Goal: Task Accomplishment & Management: Complete application form

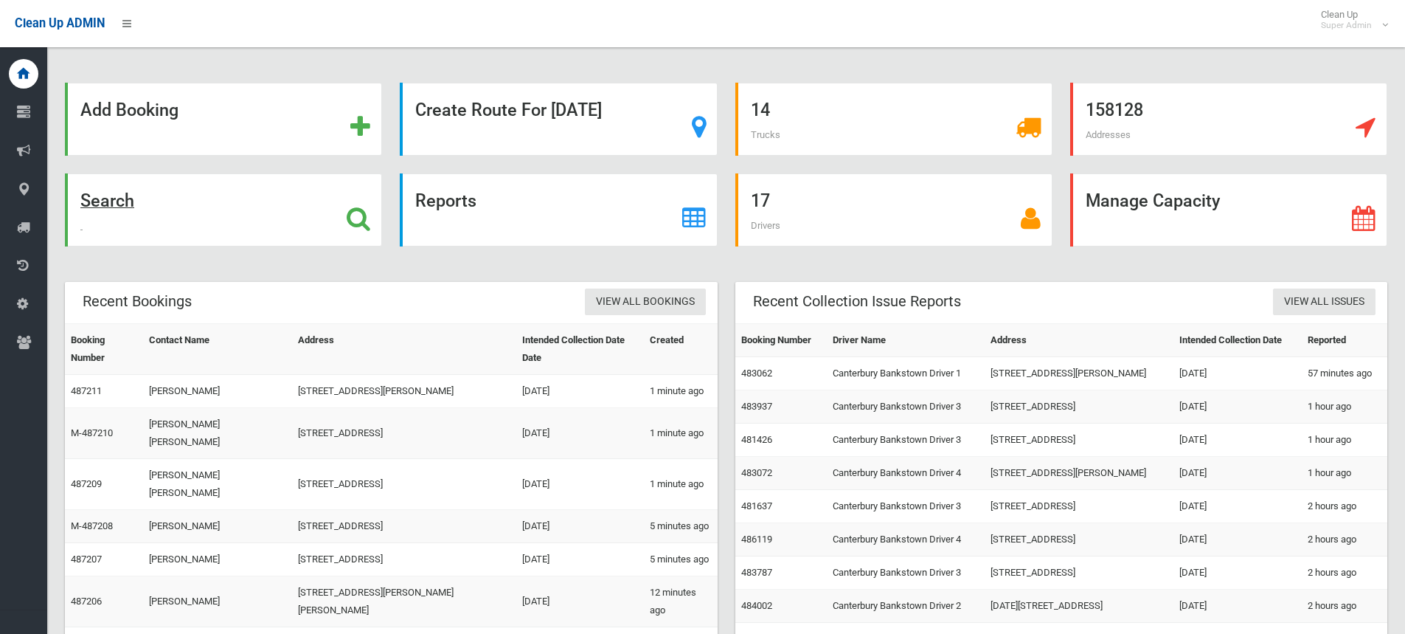
drag, startPoint x: 0, startPoint y: 0, endPoint x: 353, endPoint y: 218, distance: 414.7
drag, startPoint x: 353, startPoint y: 218, endPoint x: 301, endPoint y: 235, distance: 54.1
click at [294, 235] on div "Search" at bounding box center [223, 209] width 317 height 73
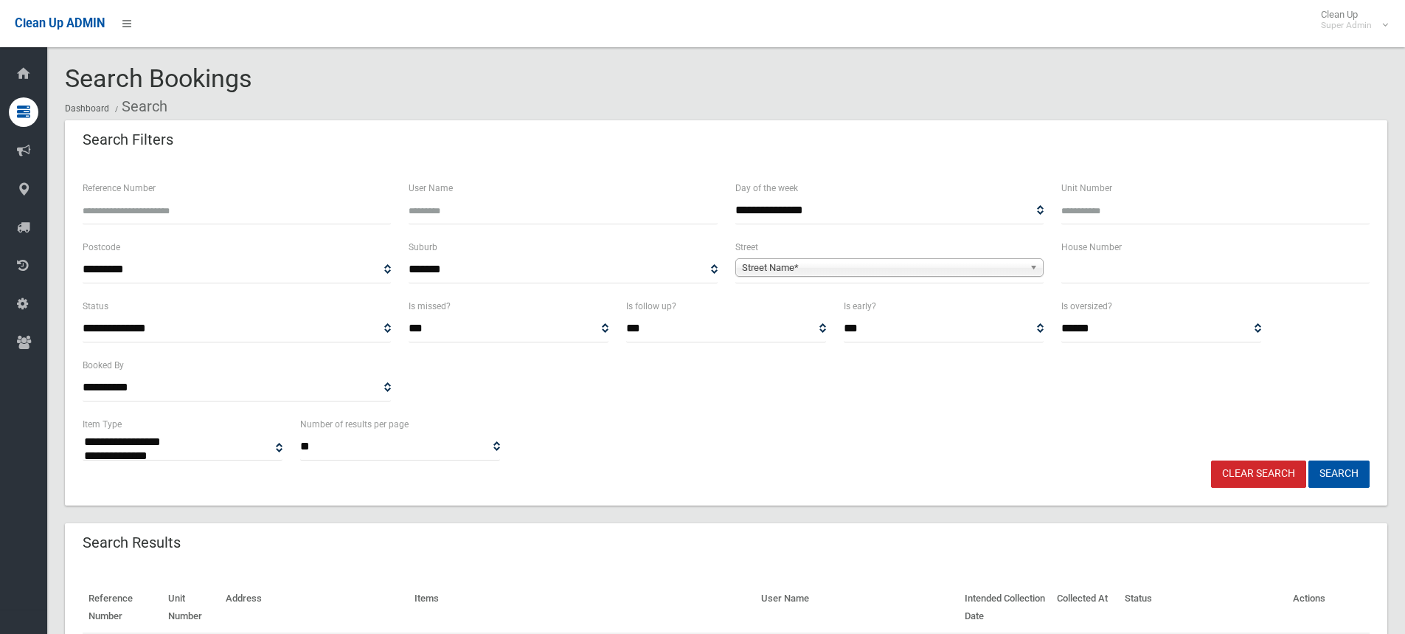
select select
click at [249, 145] on div "Search Filters" at bounding box center [726, 140] width 1323 height 41
click at [1145, 262] on input "text" at bounding box center [1215, 269] width 308 height 27
type input "*"
click at [813, 259] on span "Street Name*" at bounding box center [883, 268] width 282 height 18
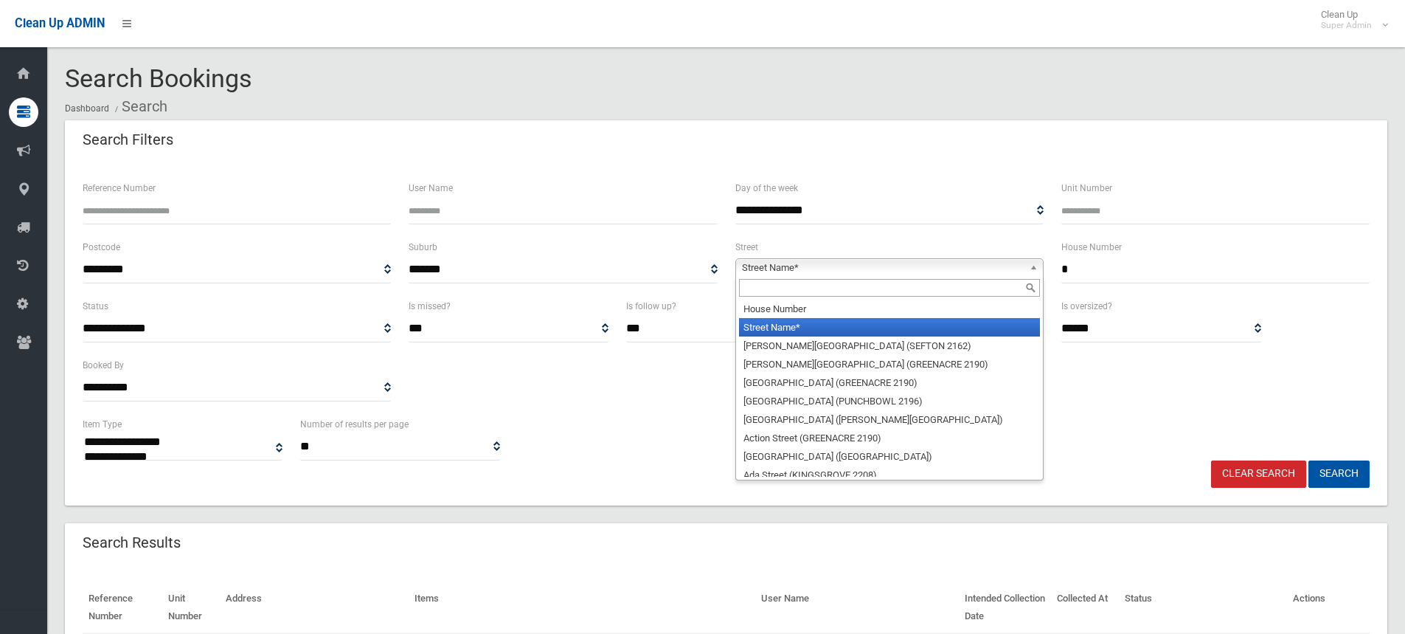
click at [795, 290] on input "text" at bounding box center [889, 288] width 301 height 18
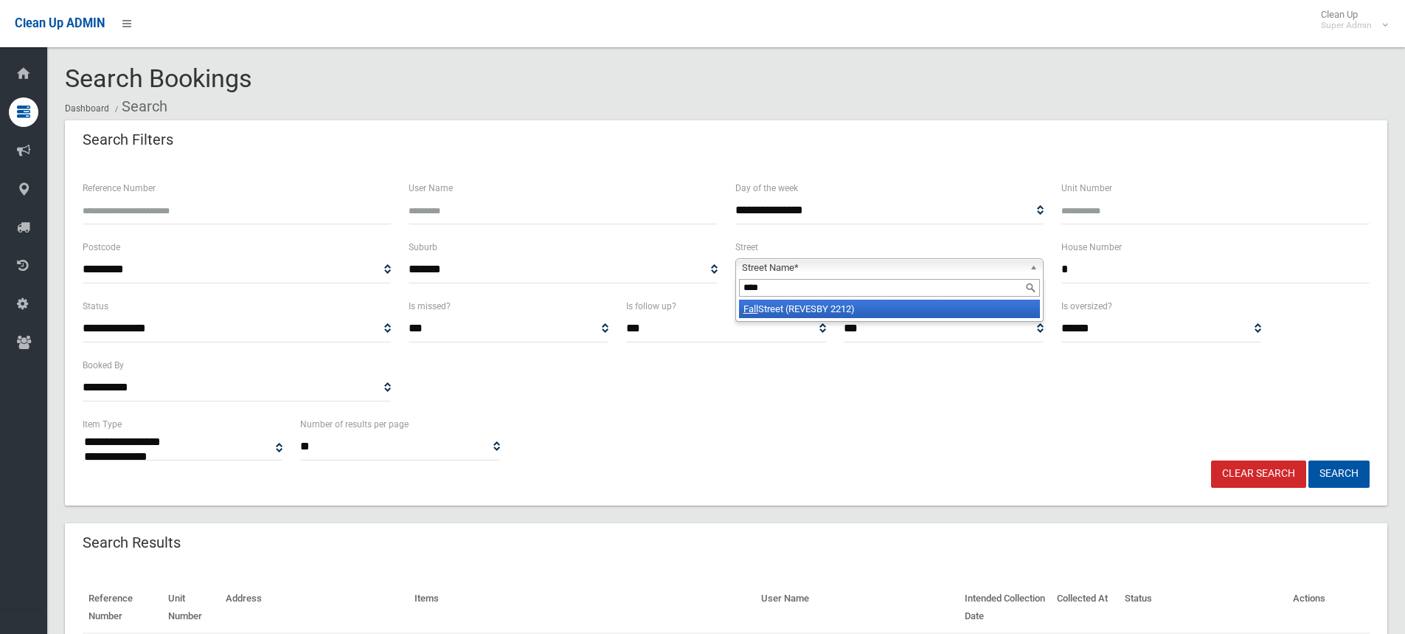
type input "****"
click at [822, 308] on li "Fall Street (REVESBY 2212)" at bounding box center [889, 308] width 301 height 18
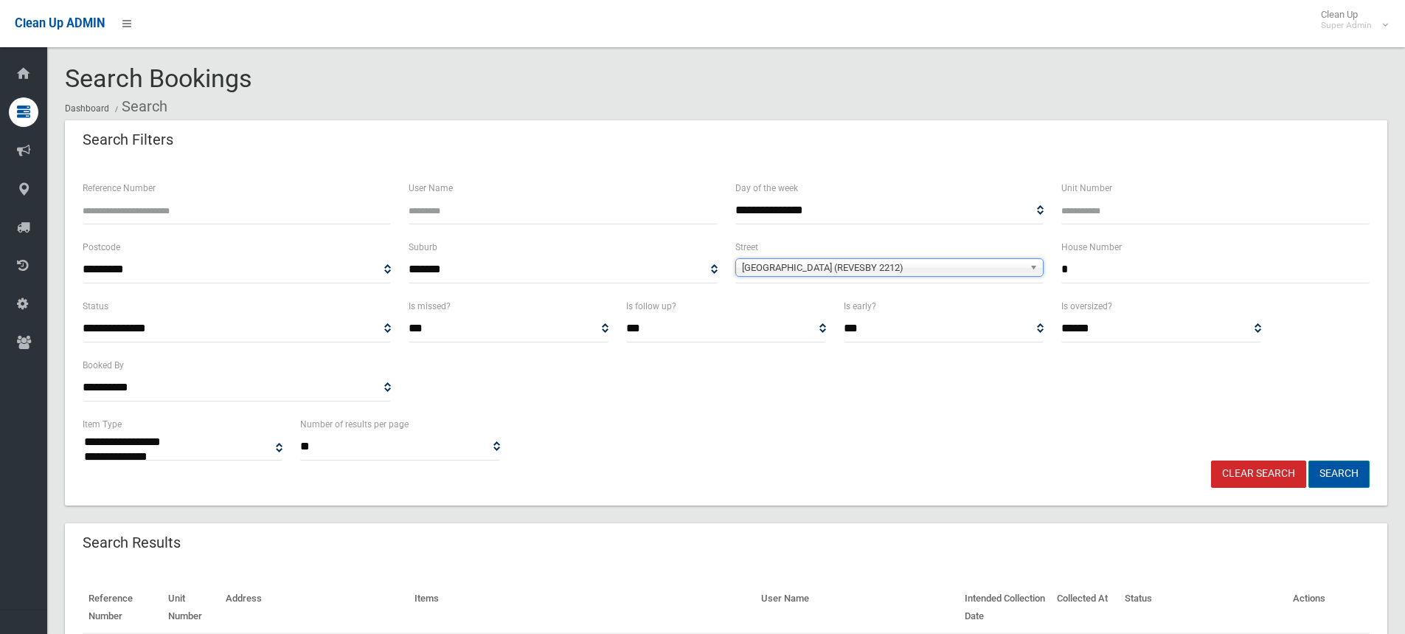
click at [1357, 468] on button "Search" at bounding box center [1339, 473] width 61 height 27
select select
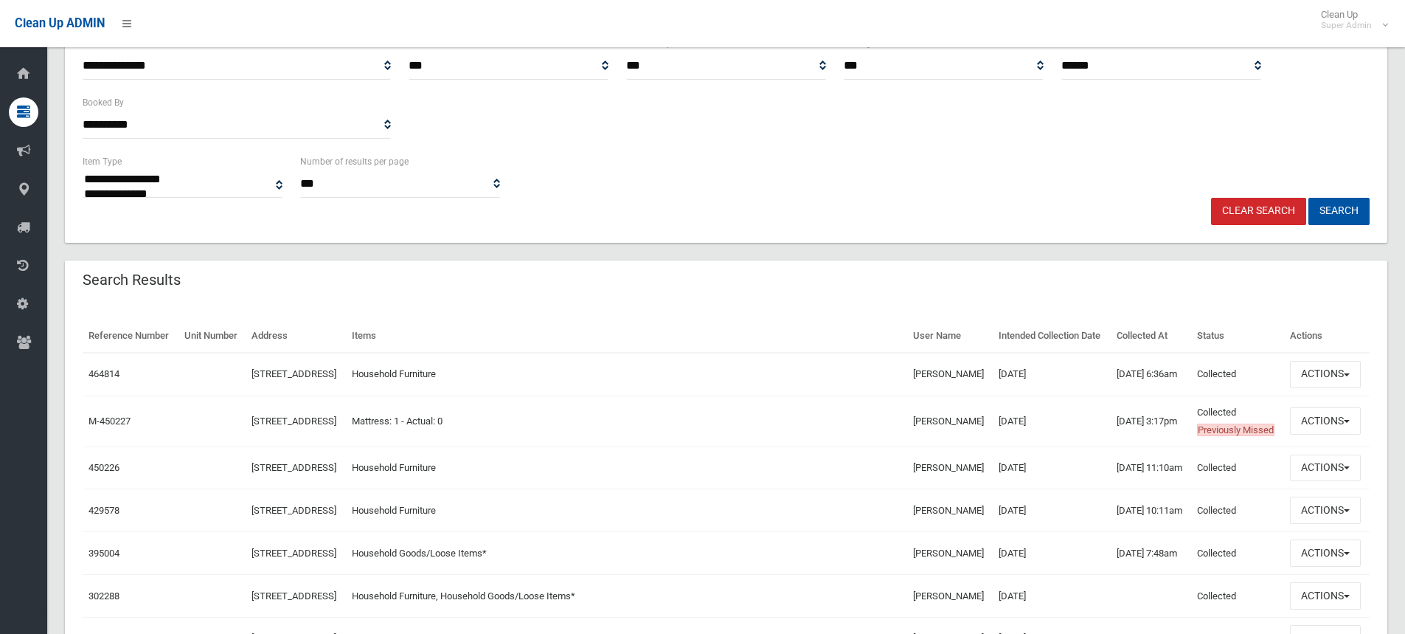
scroll to position [443, 0]
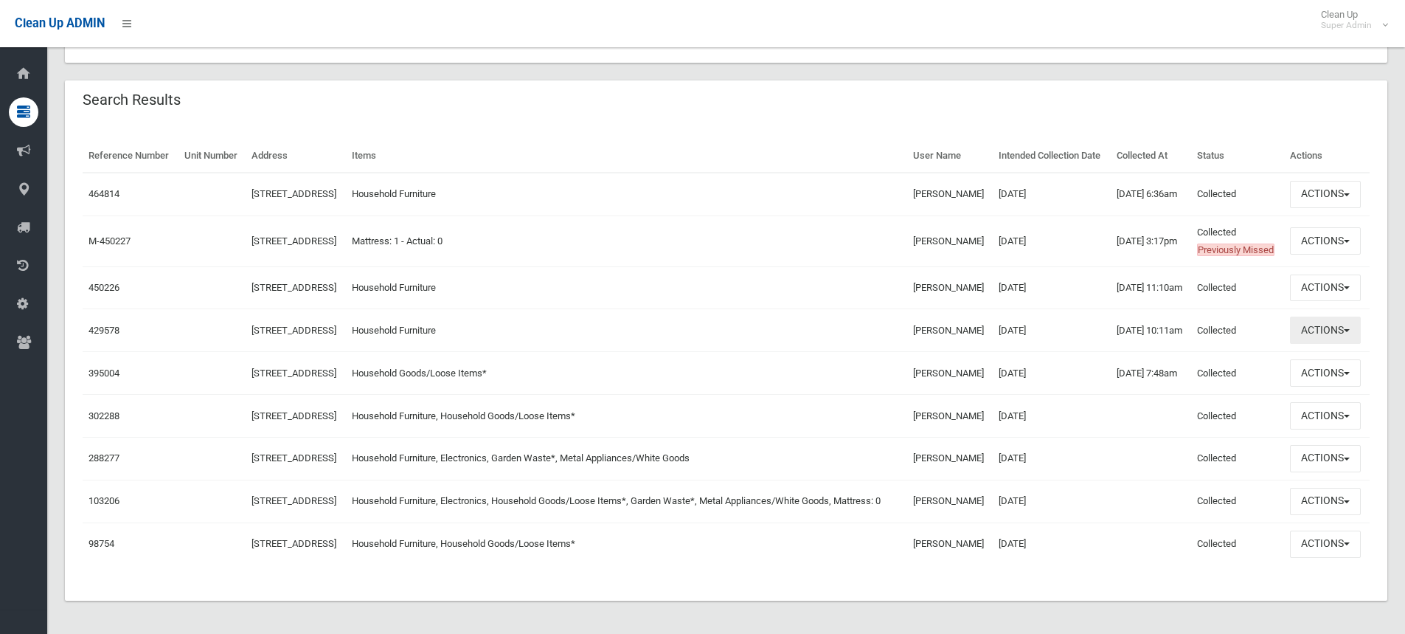
click at [1334, 344] on button "Actions" at bounding box center [1325, 329] width 71 height 27
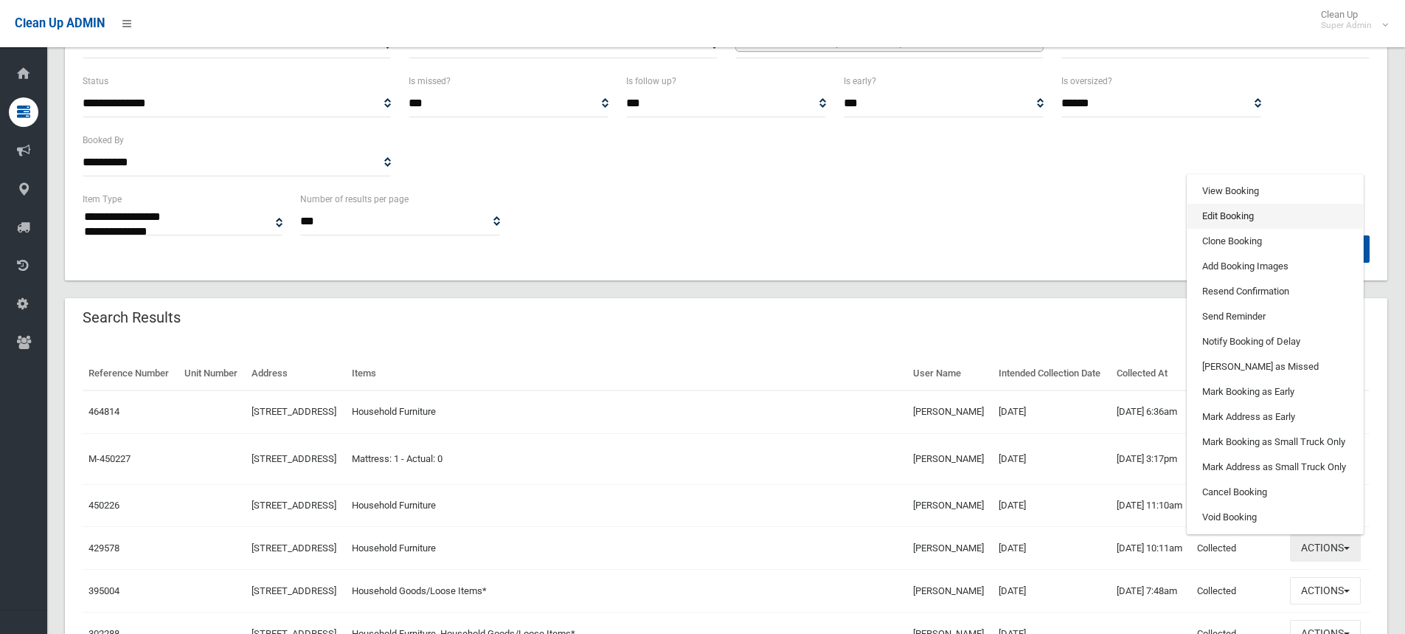
scroll to position [221, 0]
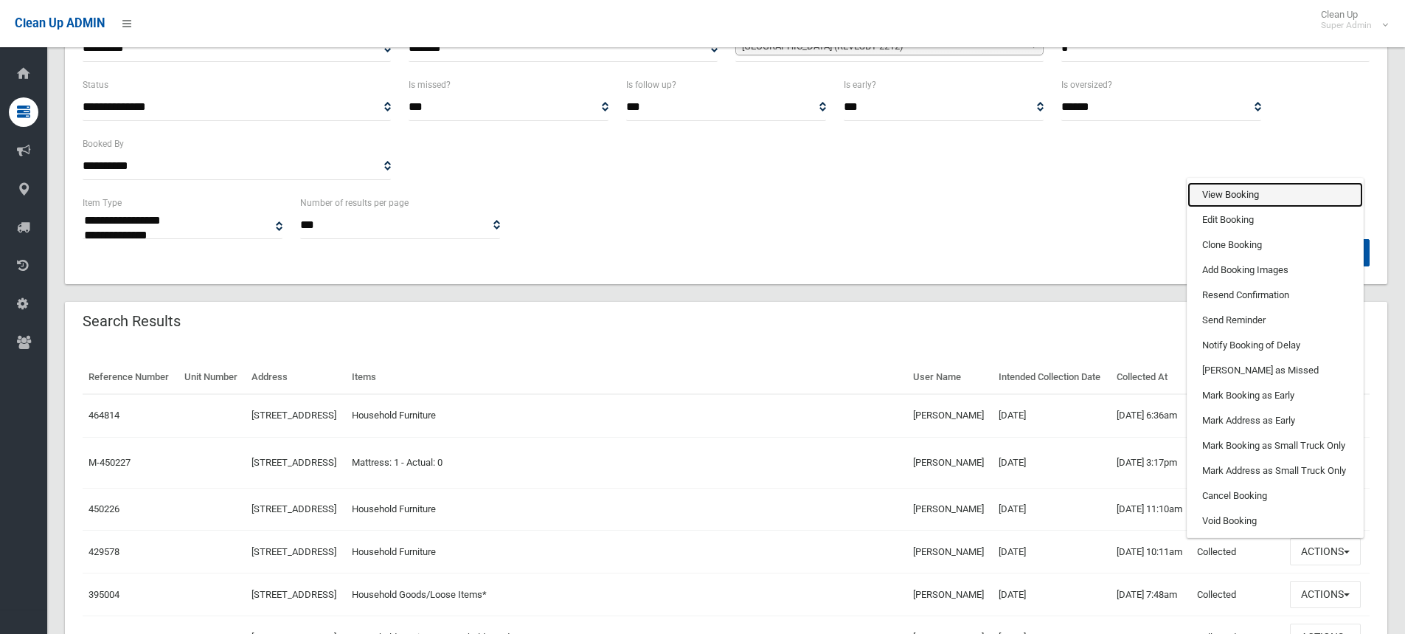
click at [1238, 207] on link "View Booking" at bounding box center [1276, 194] width 176 height 25
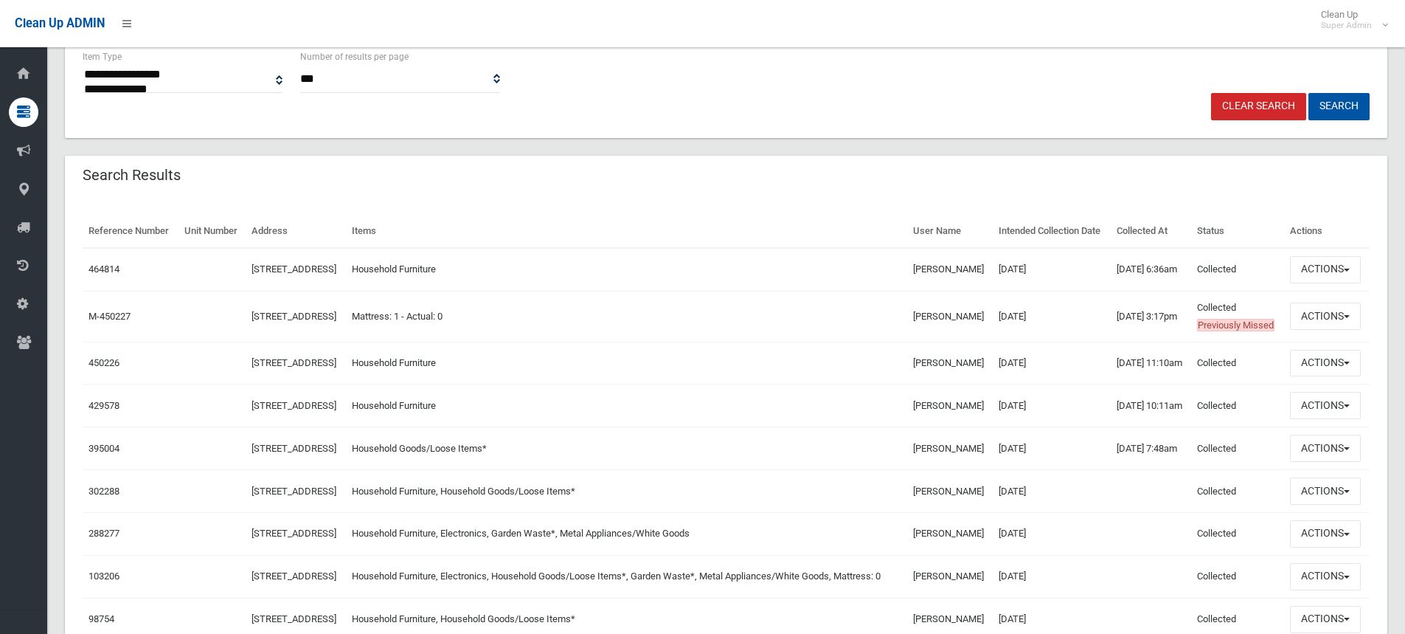
scroll to position [369, 0]
click at [1325, 375] on button "Actions" at bounding box center [1325, 361] width 71 height 27
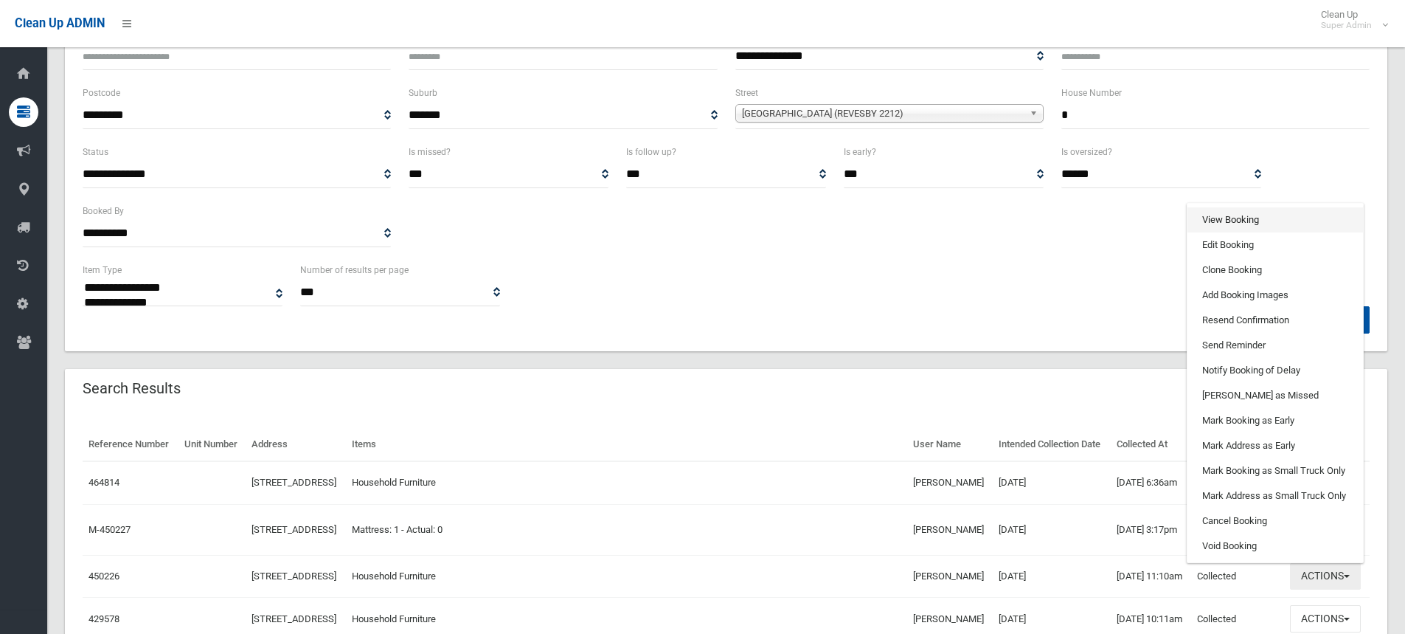
scroll to position [148, 0]
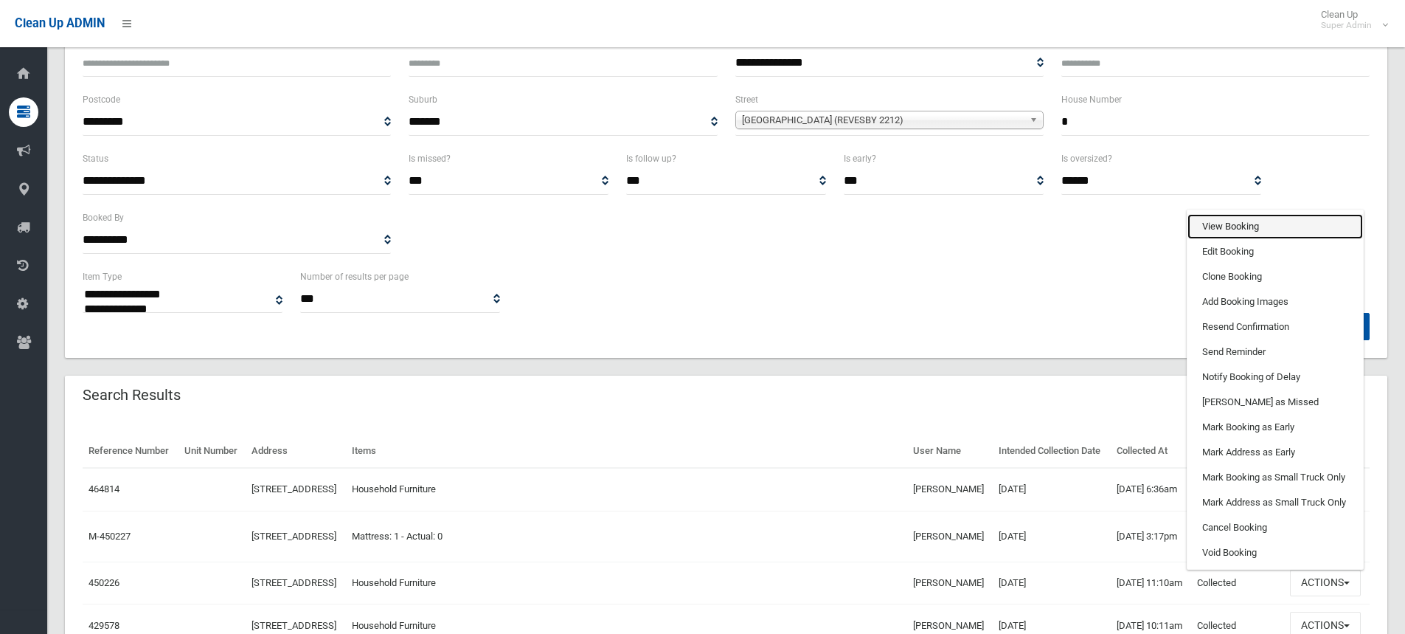
click at [1241, 239] on link "View Booking" at bounding box center [1276, 226] width 176 height 25
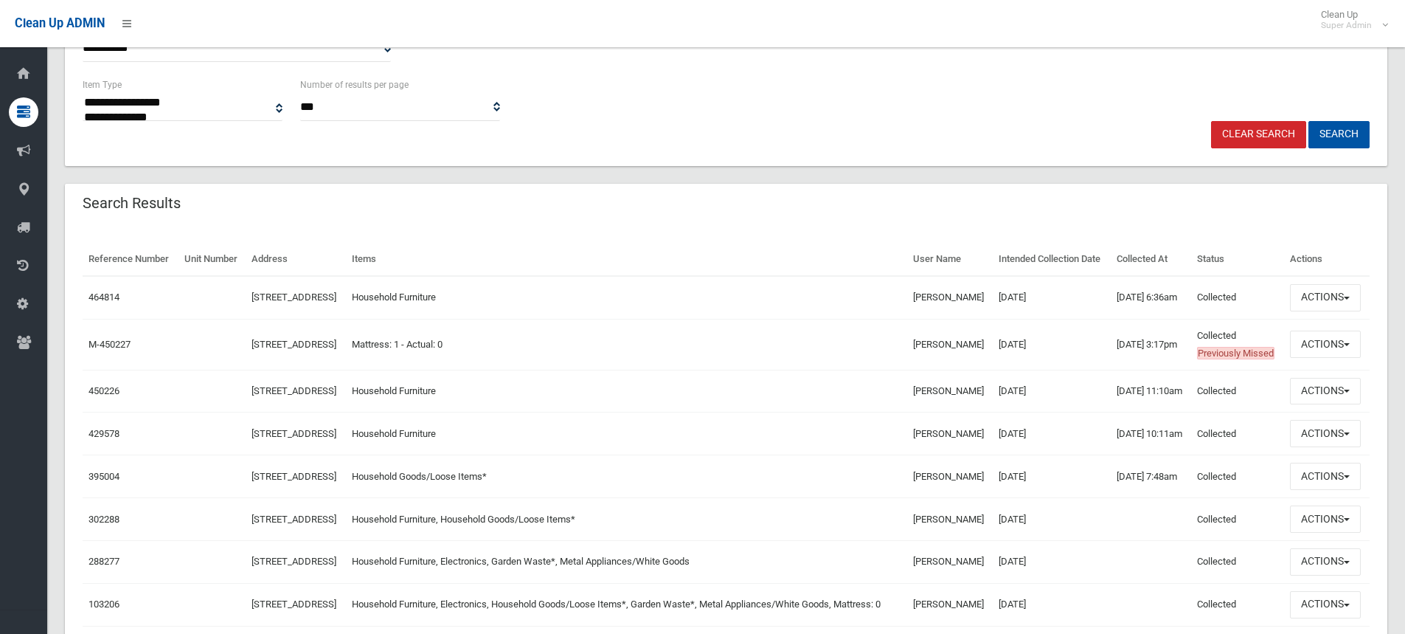
scroll to position [369, 0]
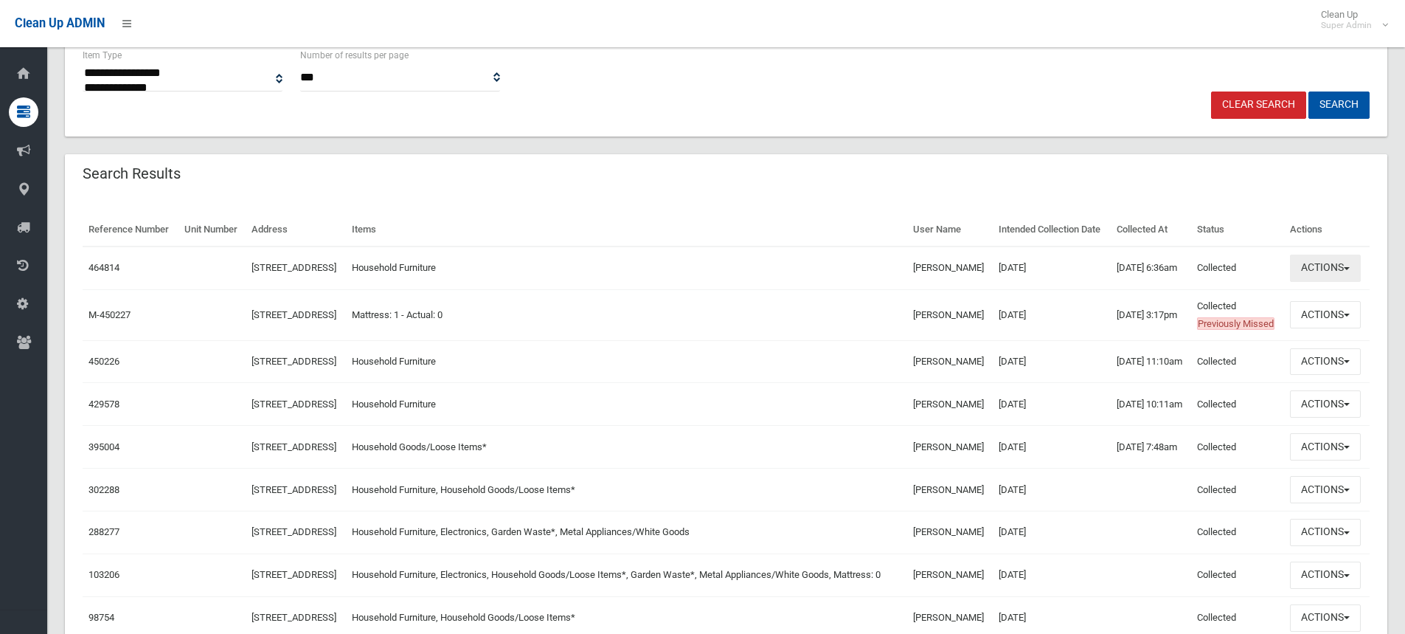
click at [1344, 282] on button "Actions" at bounding box center [1325, 267] width 71 height 27
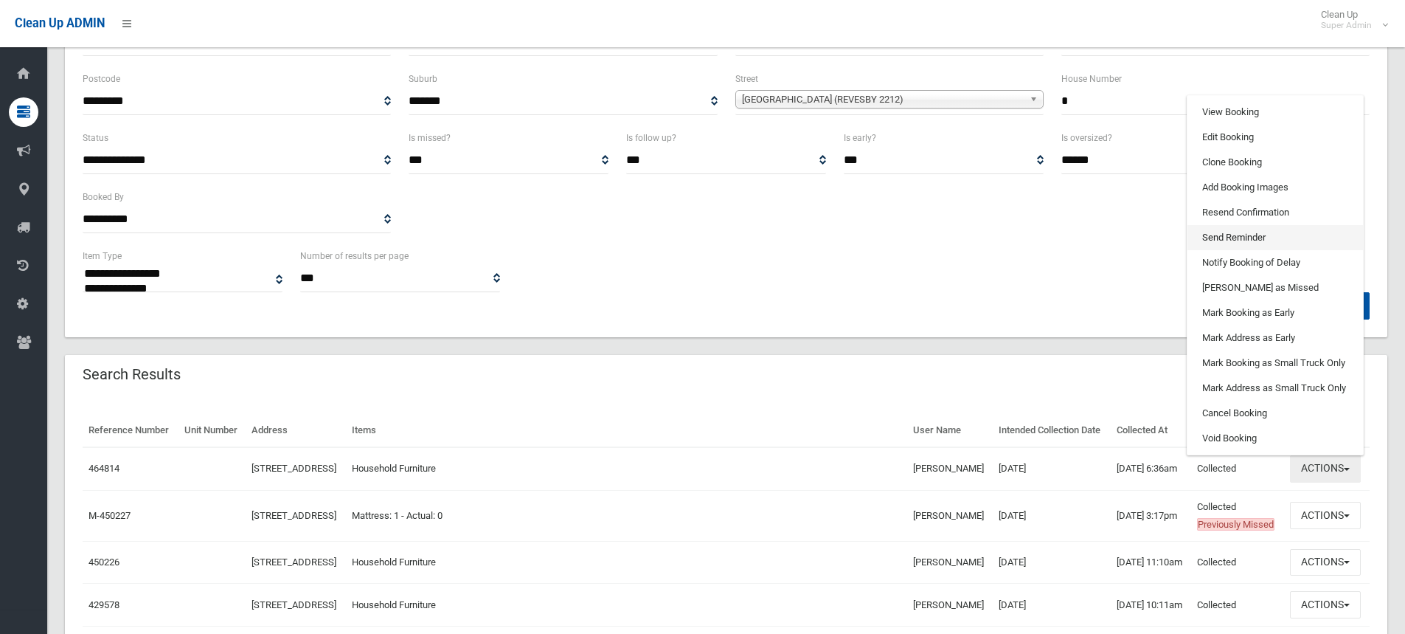
scroll to position [148, 0]
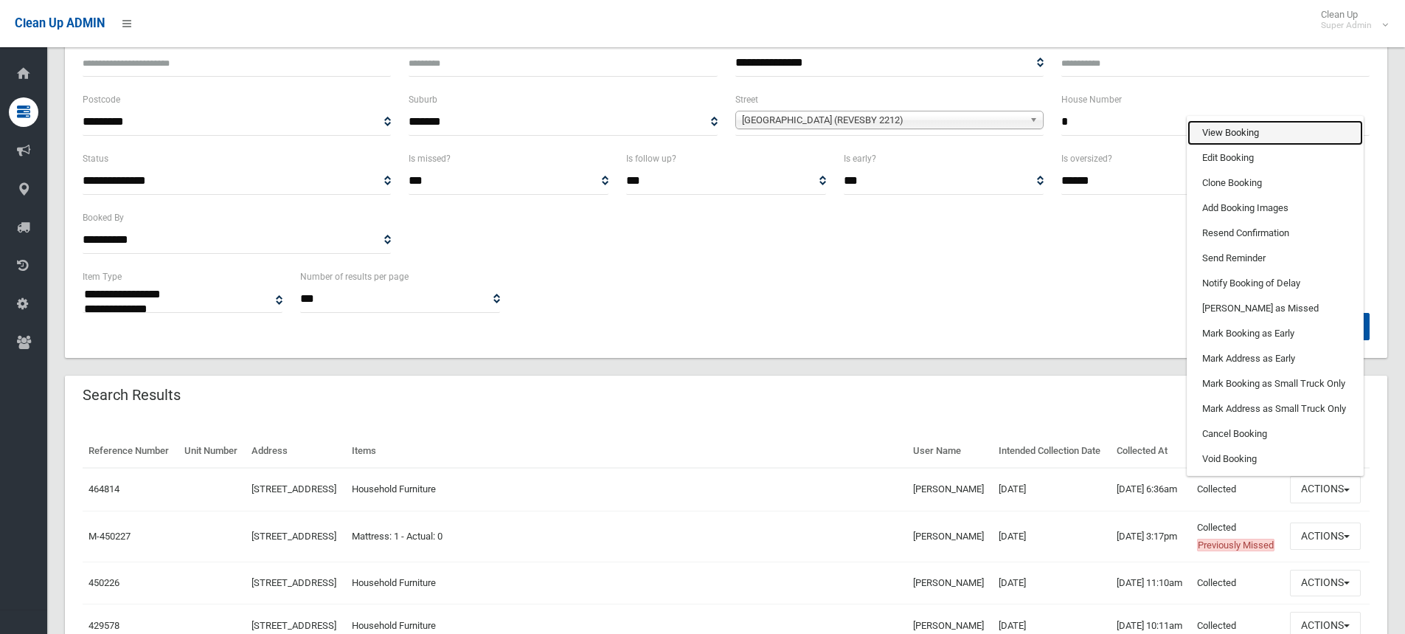
click at [1246, 145] on link "View Booking" at bounding box center [1276, 132] width 176 height 25
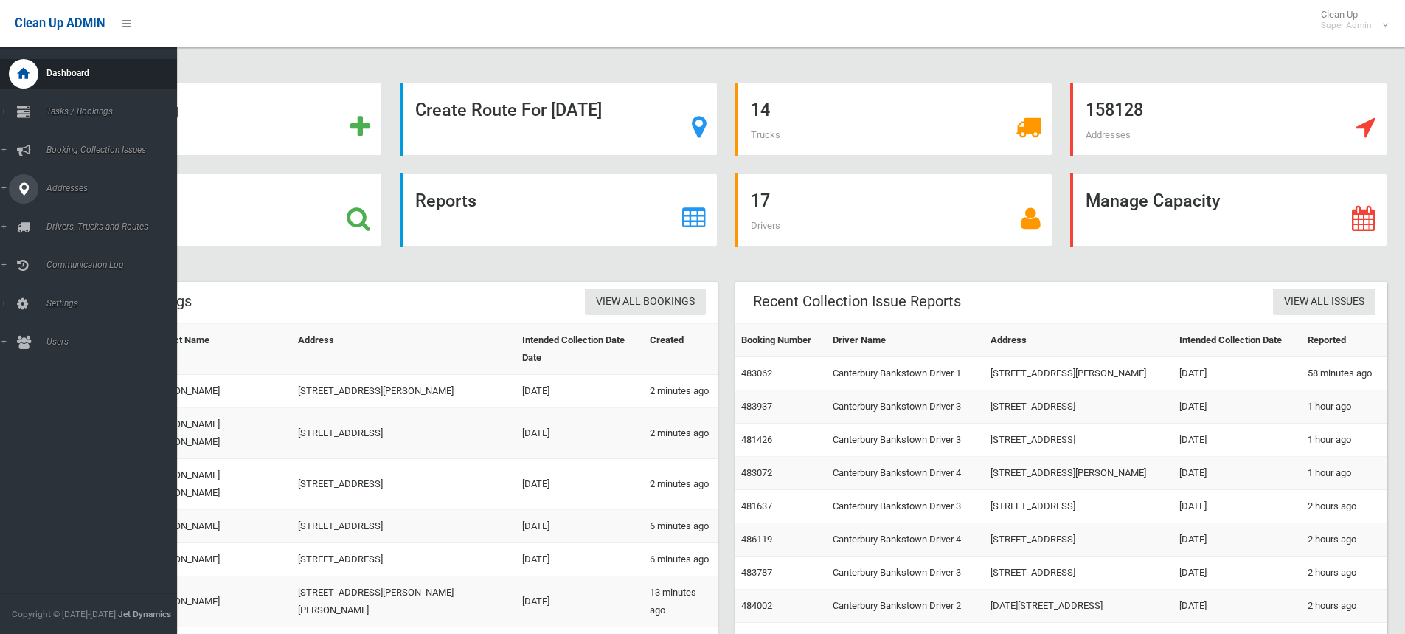
click at [25, 189] on icon at bounding box center [23, 189] width 13 height 30
click at [91, 212] on span "All Addresses" at bounding box center [109, 214] width 134 height 10
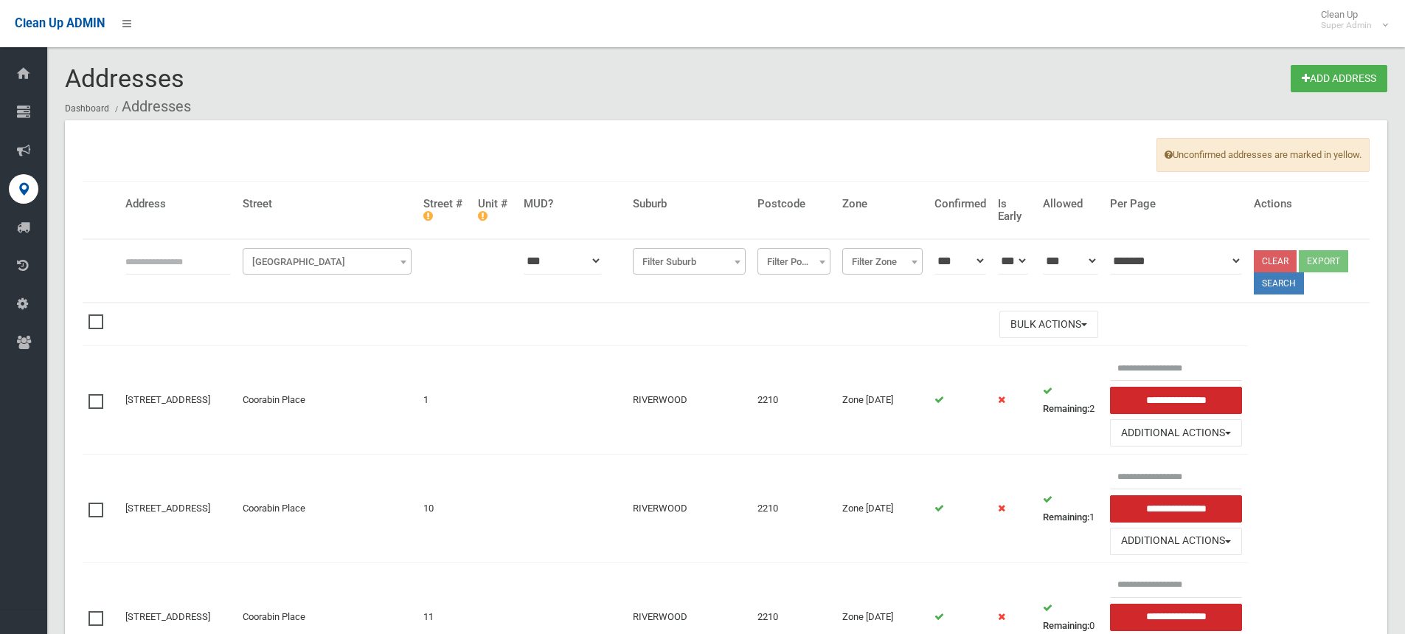
click at [178, 262] on input "text" at bounding box center [177, 260] width 105 height 27
type input "******"
click button at bounding box center [0, 0] width 0 height 0
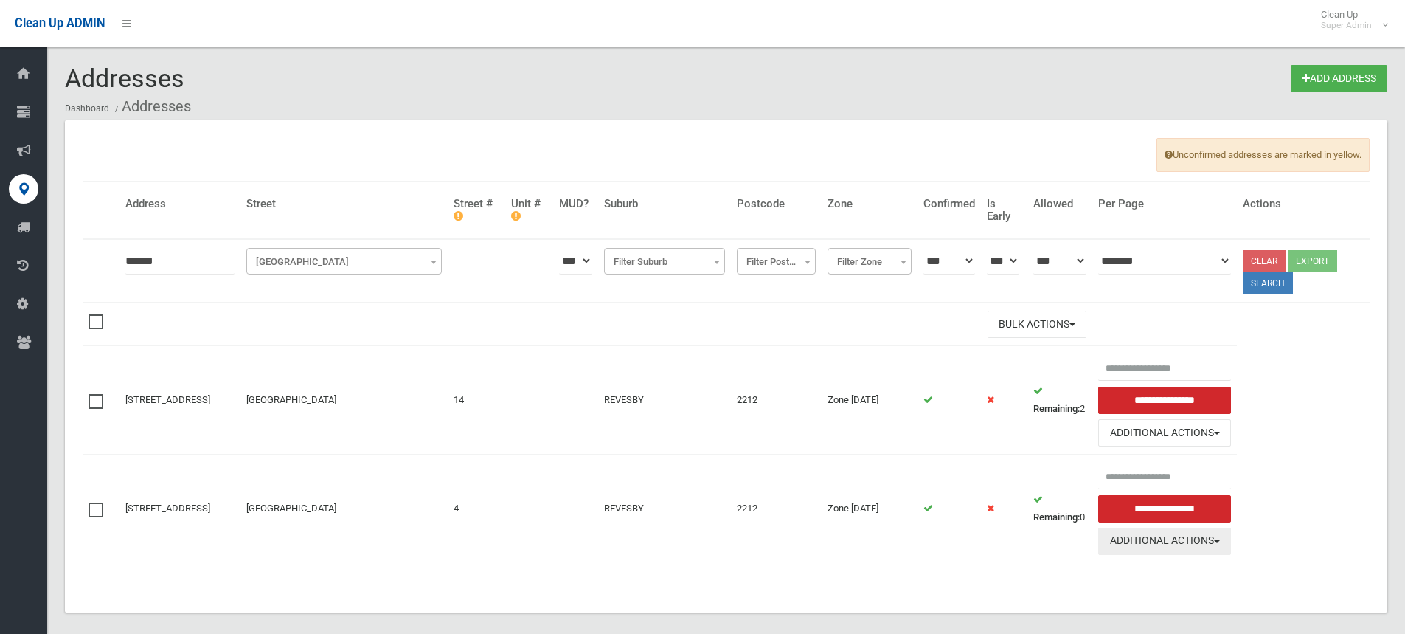
click at [1194, 550] on button "Additional Actions" at bounding box center [1164, 540] width 133 height 27
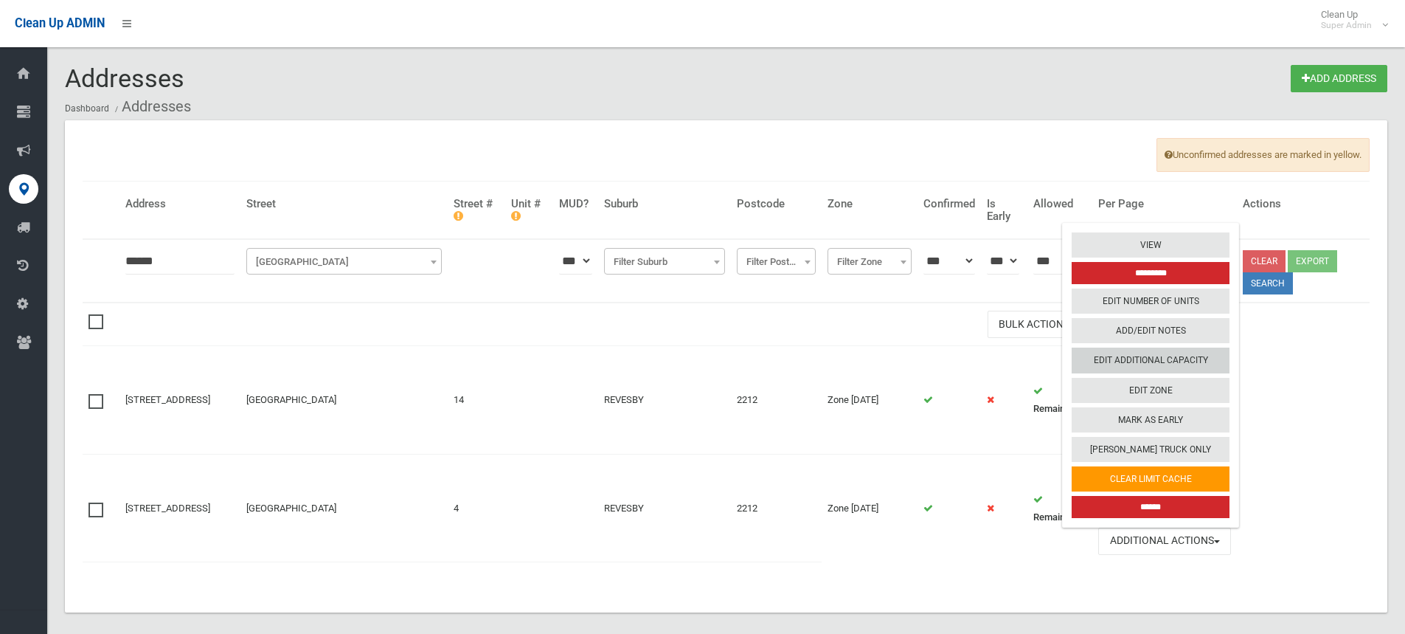
click at [1154, 359] on link "Edit Additional Capacity" at bounding box center [1151, 359] width 158 height 25
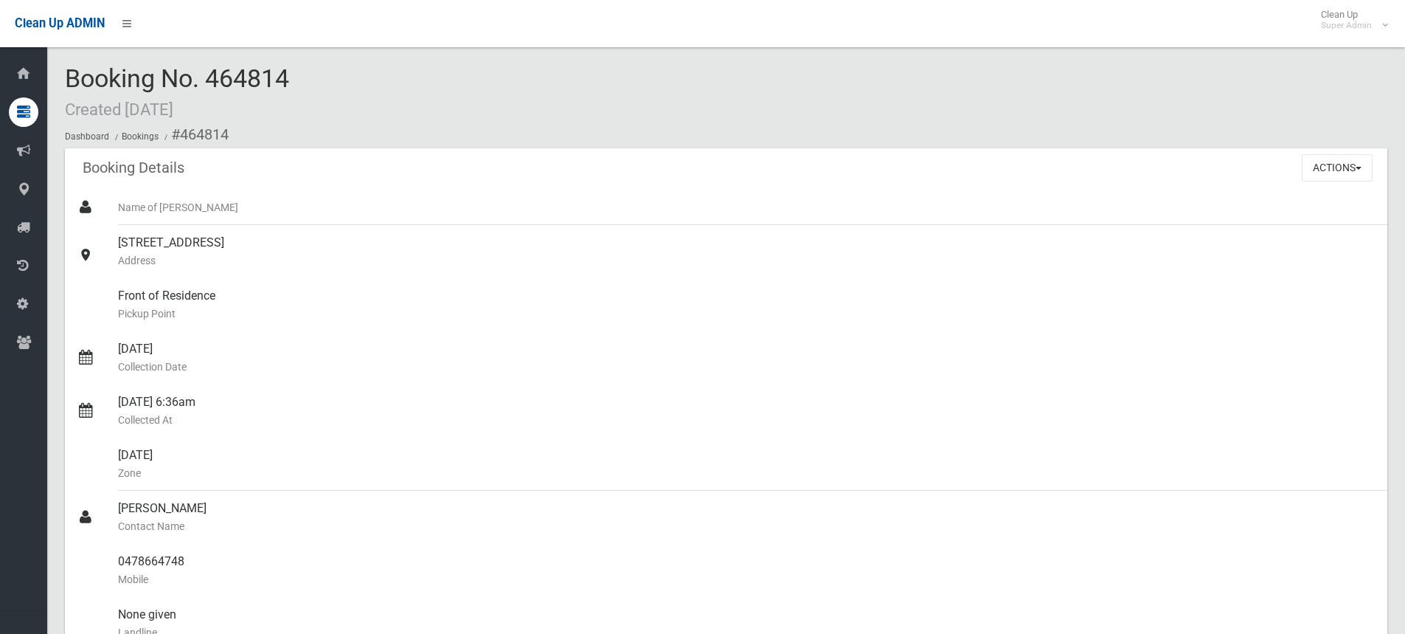
click at [1066, 116] on div "Booking No. 464814 Created 25/05/2025 Dashboard Bookings #464814" at bounding box center [726, 106] width 1323 height 83
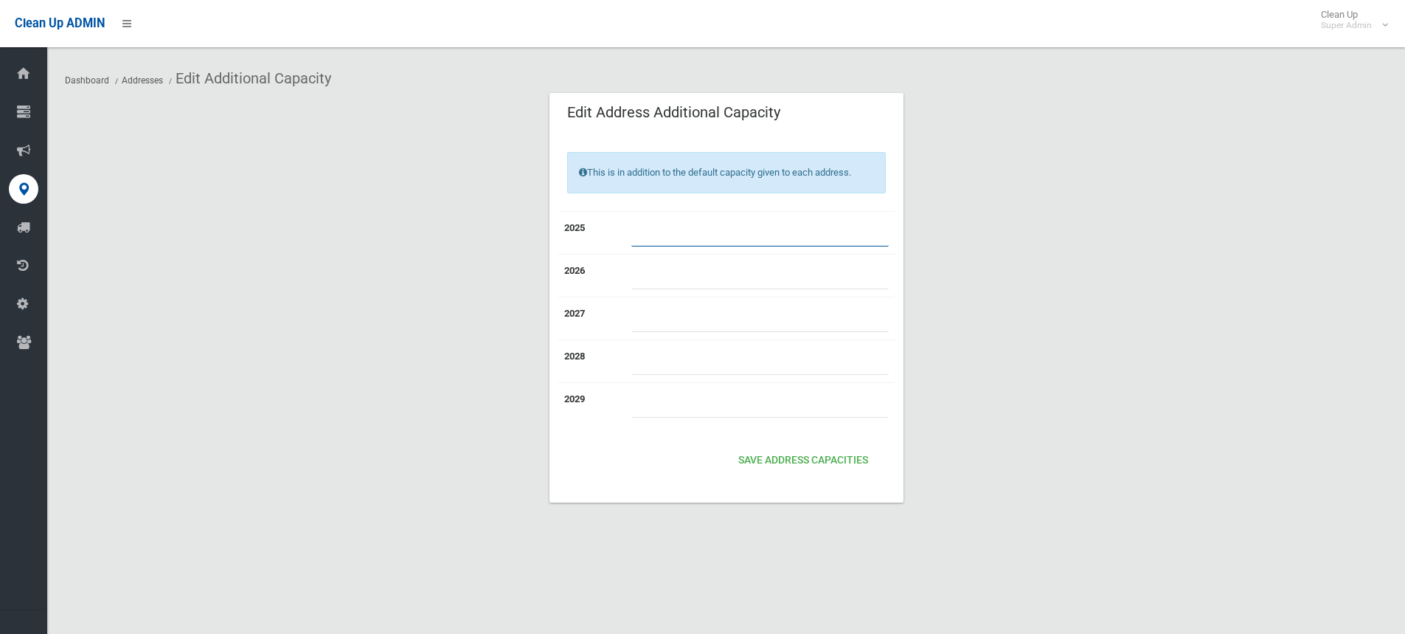
click at [700, 238] on input "*" at bounding box center [759, 232] width 257 height 27
type input "*"
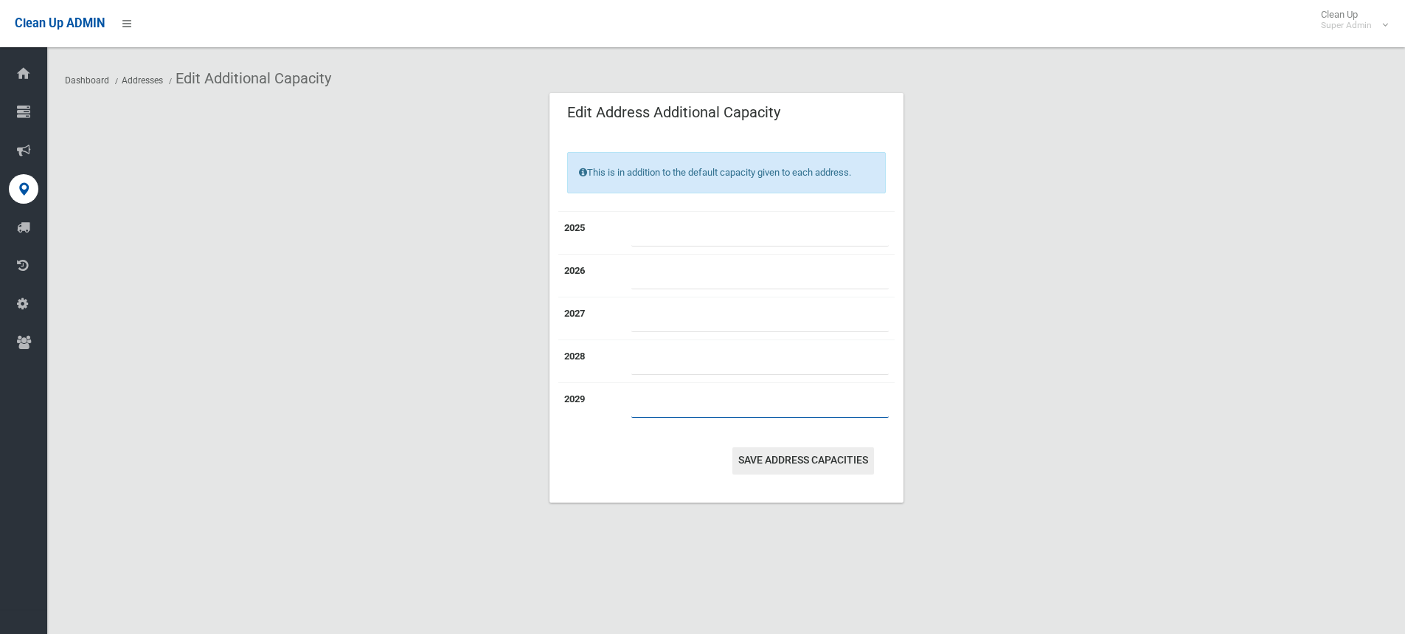
type input "*"
click at [769, 459] on button "Save Address capacities" at bounding box center [803, 460] width 142 height 27
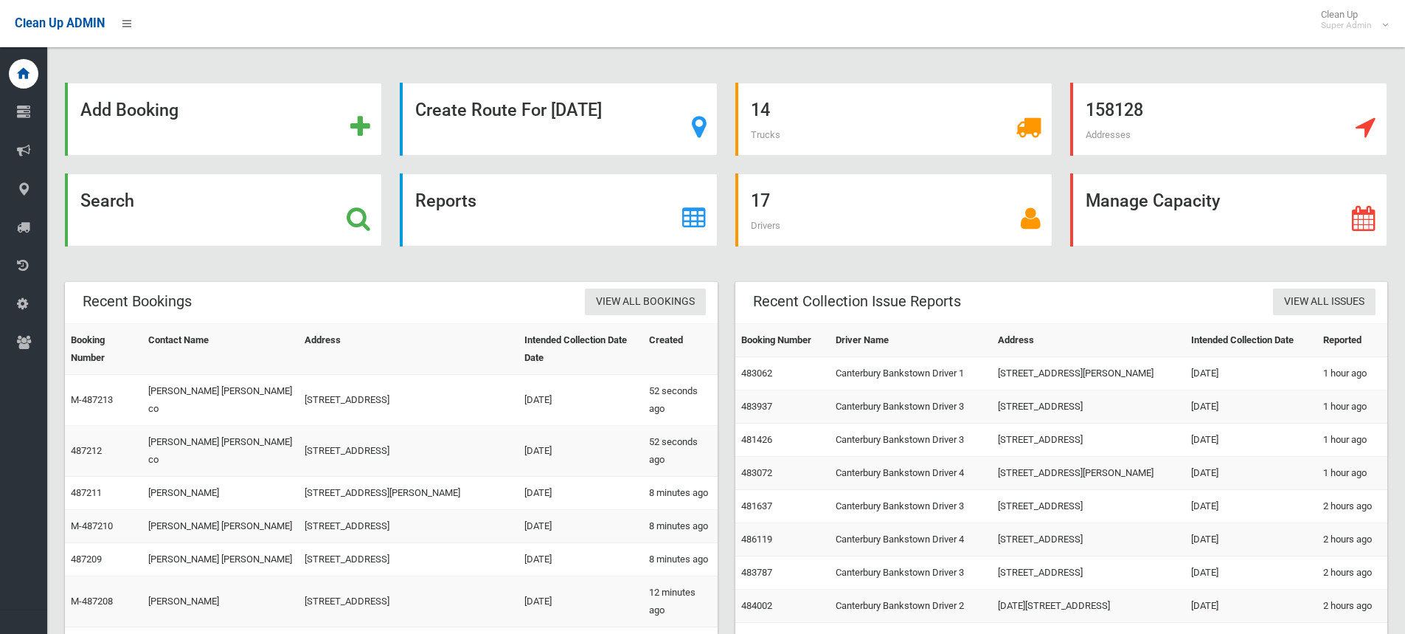
click at [725, 215] on div "Reports" at bounding box center [558, 218] width 335 height 91
click at [364, 209] on icon at bounding box center [359, 218] width 24 height 25
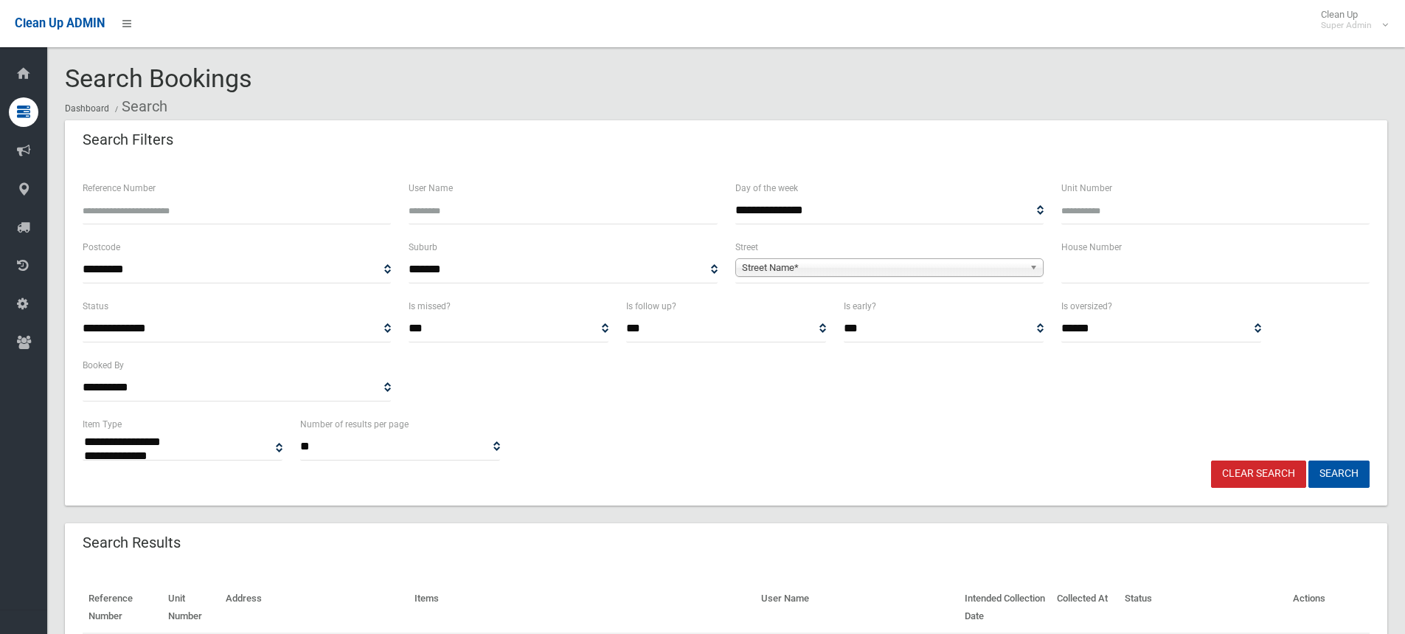
select select
click at [727, 430] on div "**********" at bounding box center [726, 437] width 1305 height 45
click at [1170, 274] on input "text" at bounding box center [1215, 269] width 308 height 27
type input "*"
click at [823, 263] on span "Street Name*" at bounding box center [883, 268] width 282 height 18
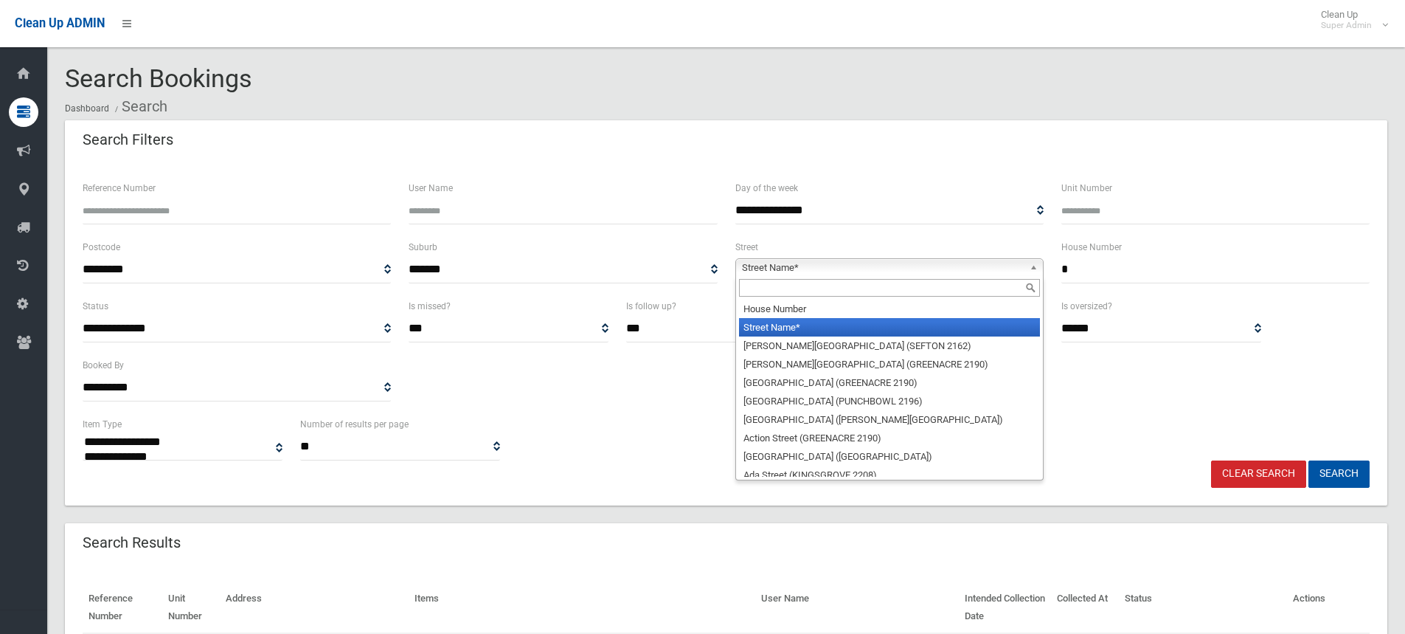
click at [786, 290] on input "text" at bounding box center [889, 288] width 301 height 18
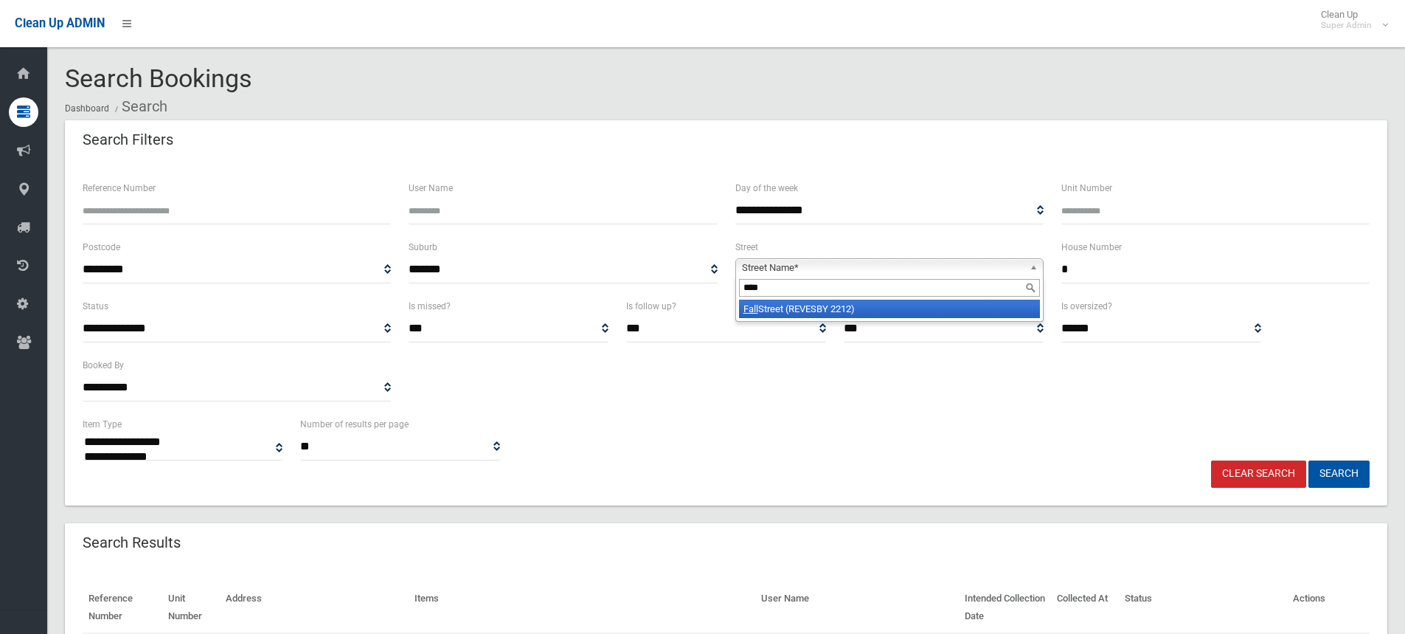
type input "****"
click at [847, 309] on li "Fall Street (REVESBY 2212)" at bounding box center [889, 308] width 301 height 18
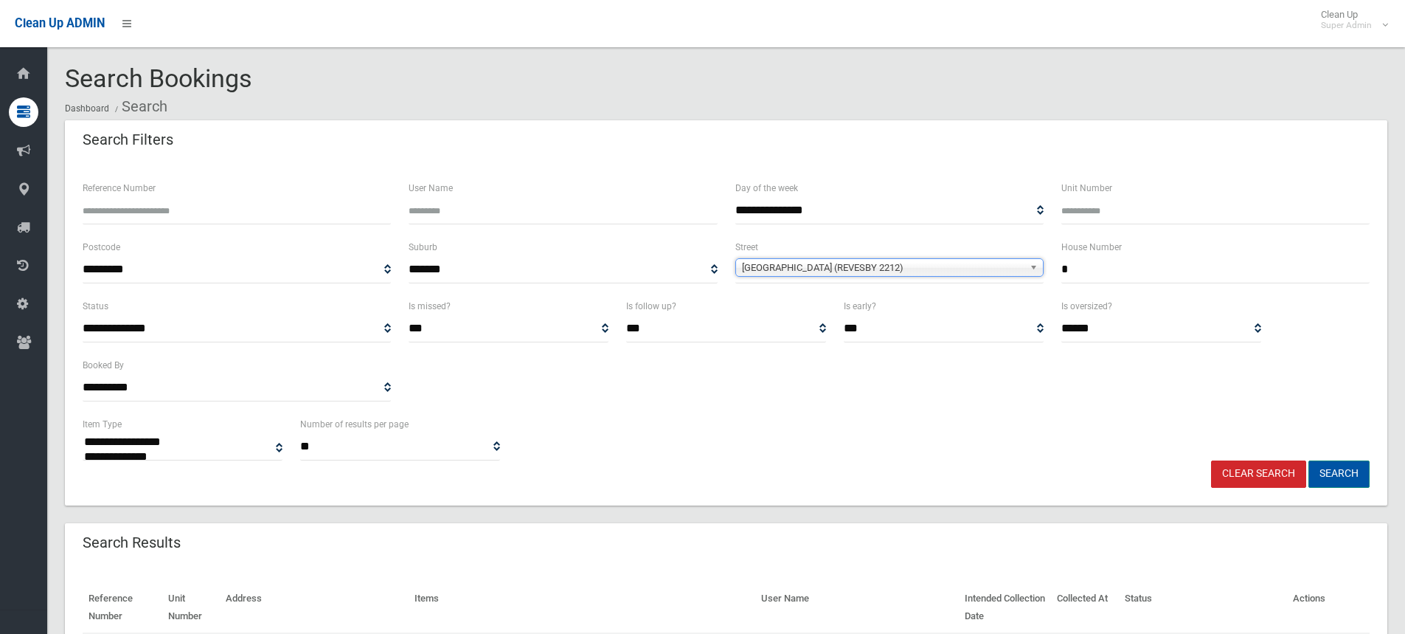
click at [1364, 472] on button "Search" at bounding box center [1339, 473] width 61 height 27
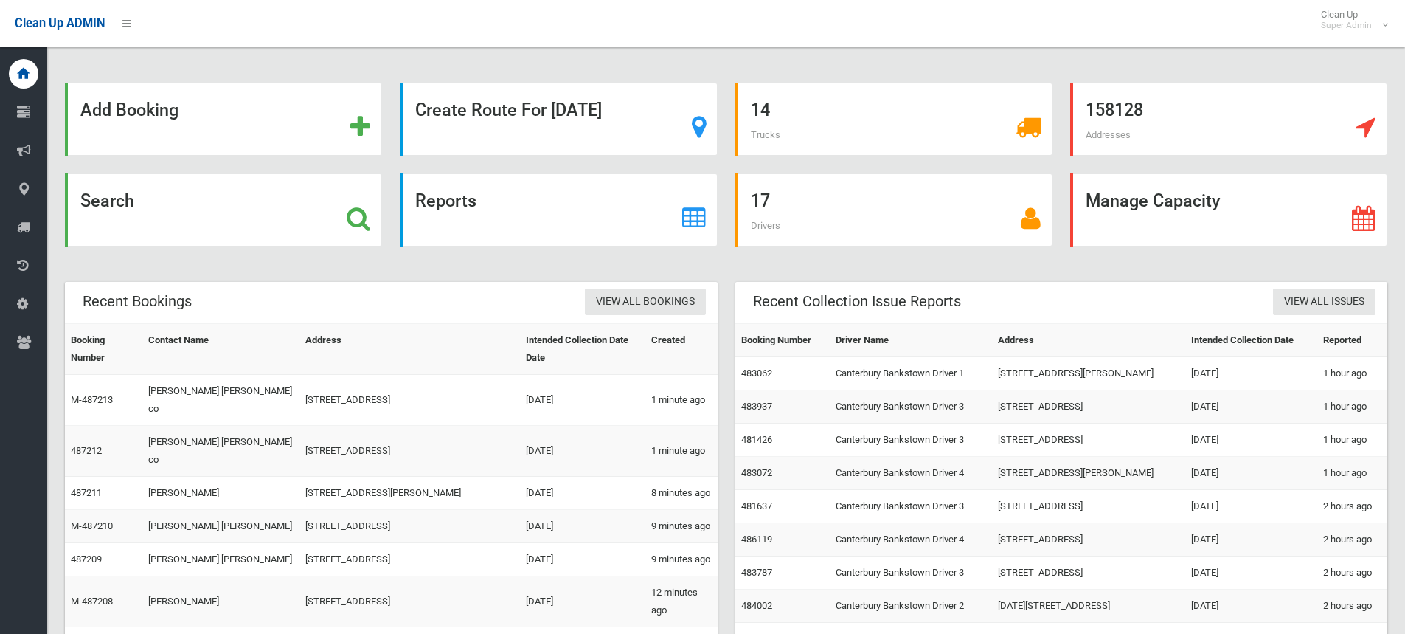
click at [225, 122] on div "Add Booking" at bounding box center [223, 119] width 317 height 73
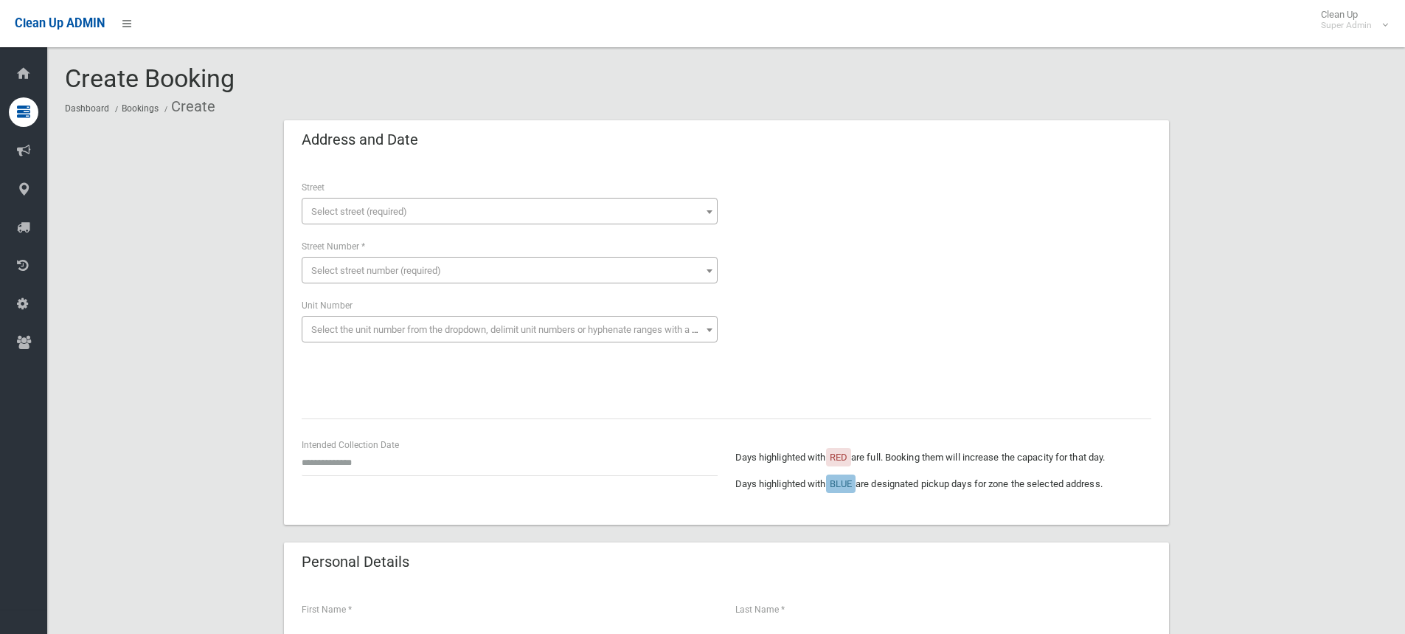
click at [434, 216] on span "Select street (required)" at bounding box center [509, 211] width 409 height 21
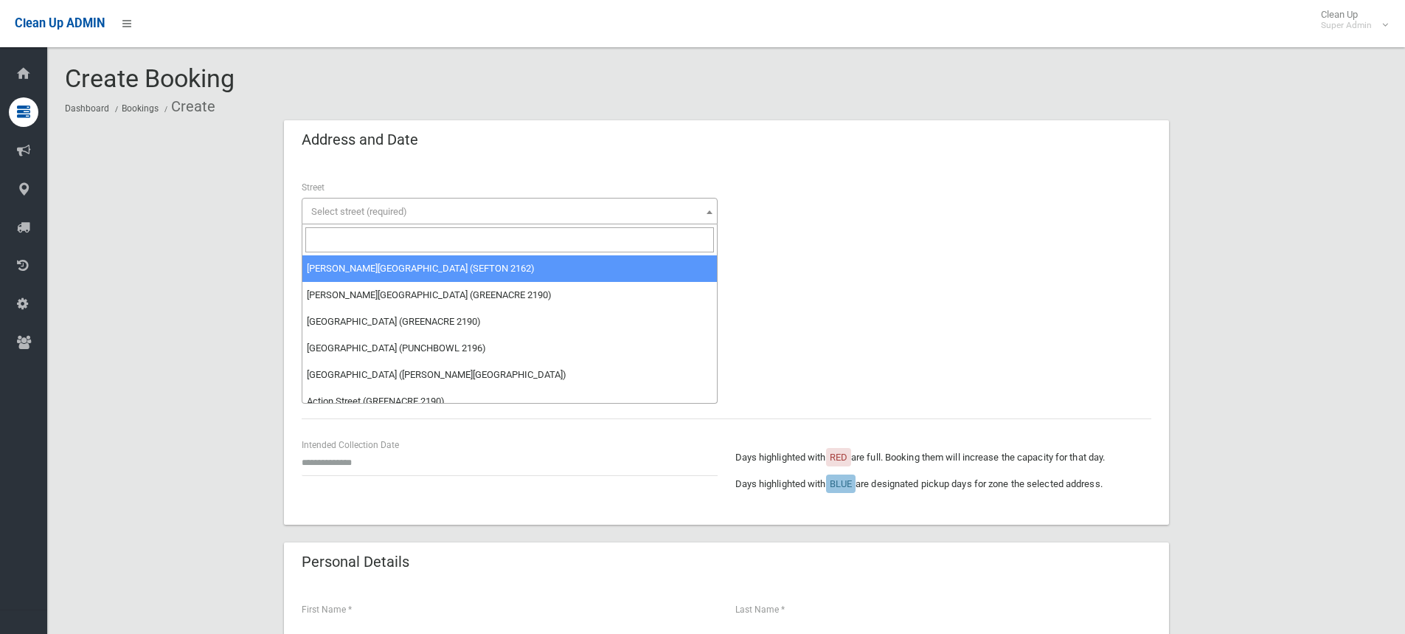
click at [432, 217] on span "Select street (required)" at bounding box center [509, 211] width 409 height 21
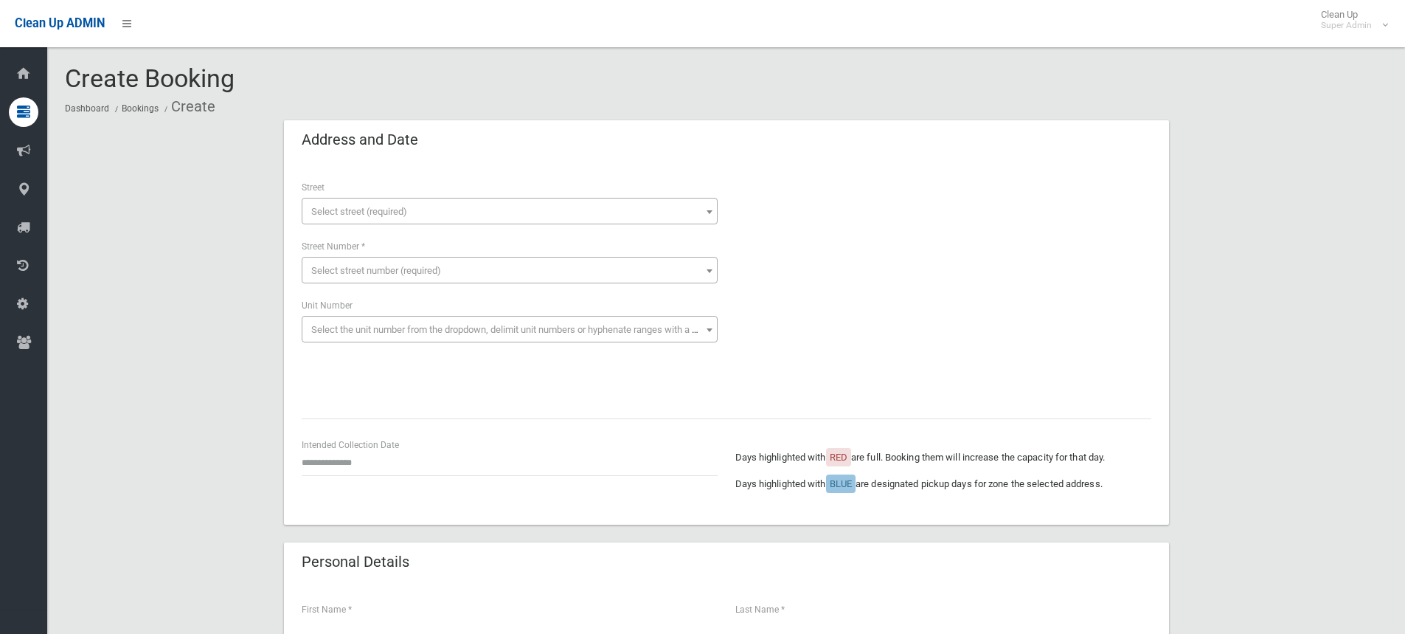
click at [420, 208] on span "Select street (required)" at bounding box center [509, 211] width 409 height 21
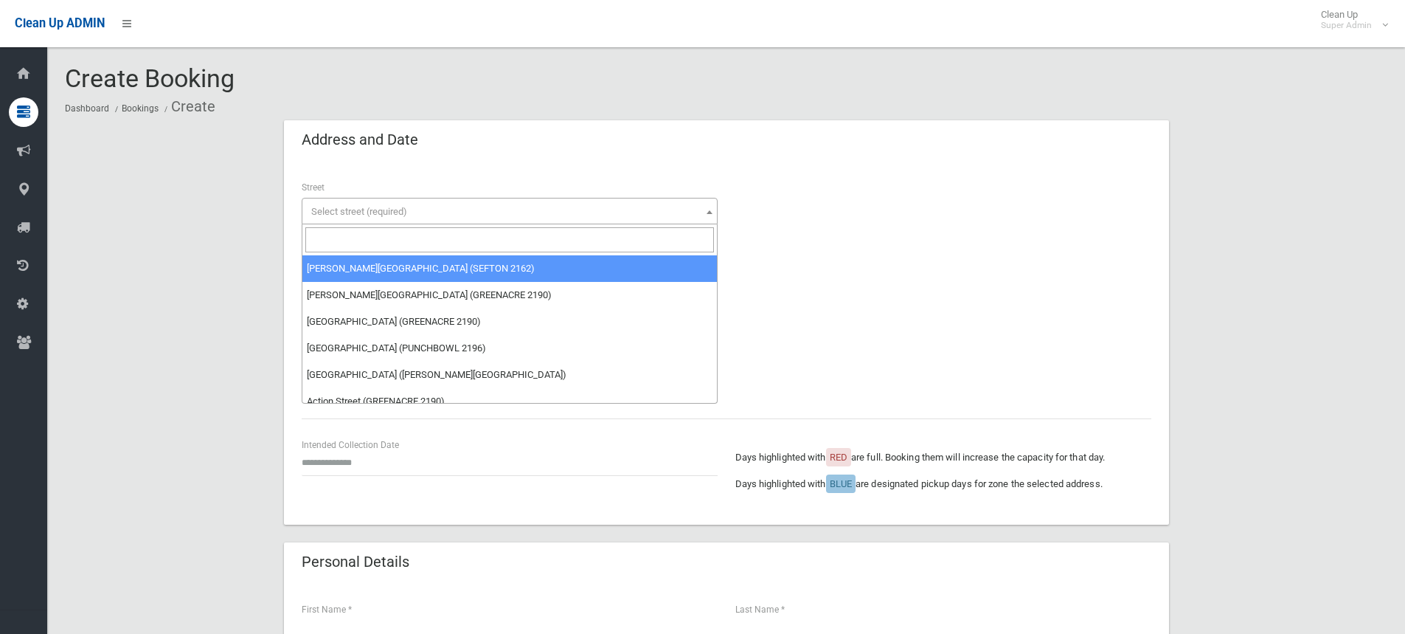
click at [398, 234] on input "search" at bounding box center [509, 239] width 409 height 25
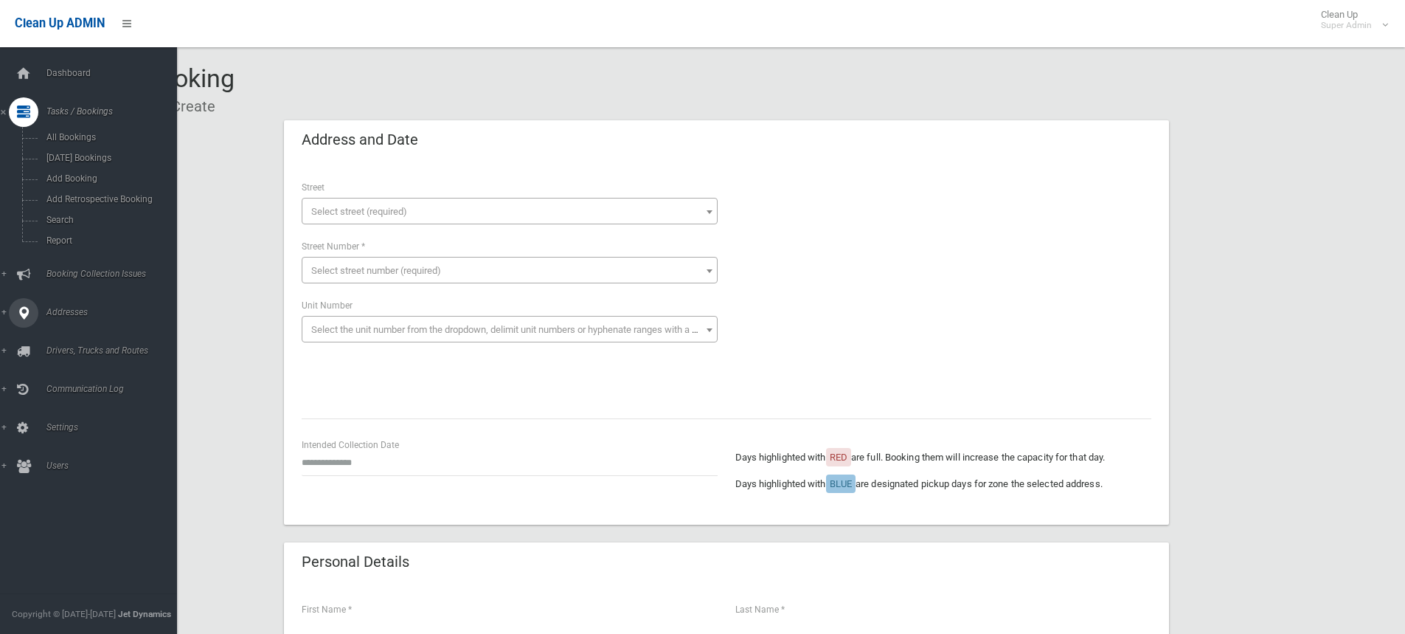
click at [21, 312] on icon at bounding box center [23, 313] width 13 height 30
click at [64, 216] on span "All Addresses" at bounding box center [109, 214] width 134 height 10
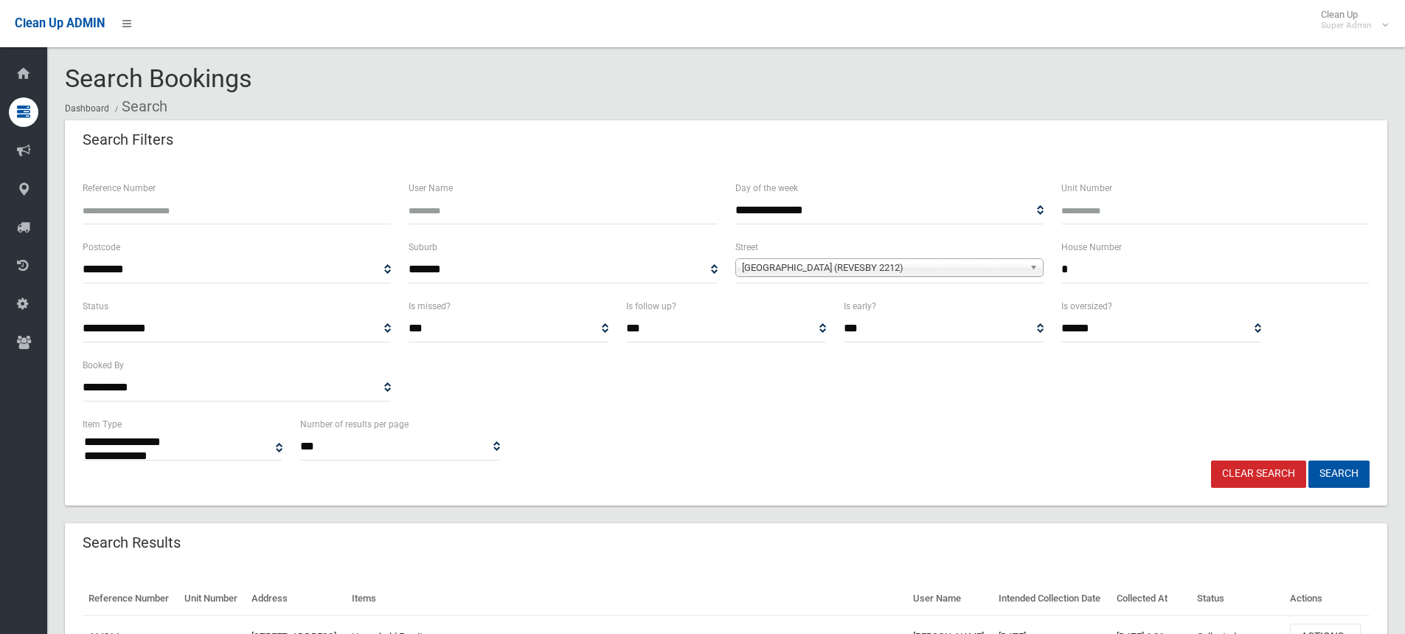
select select
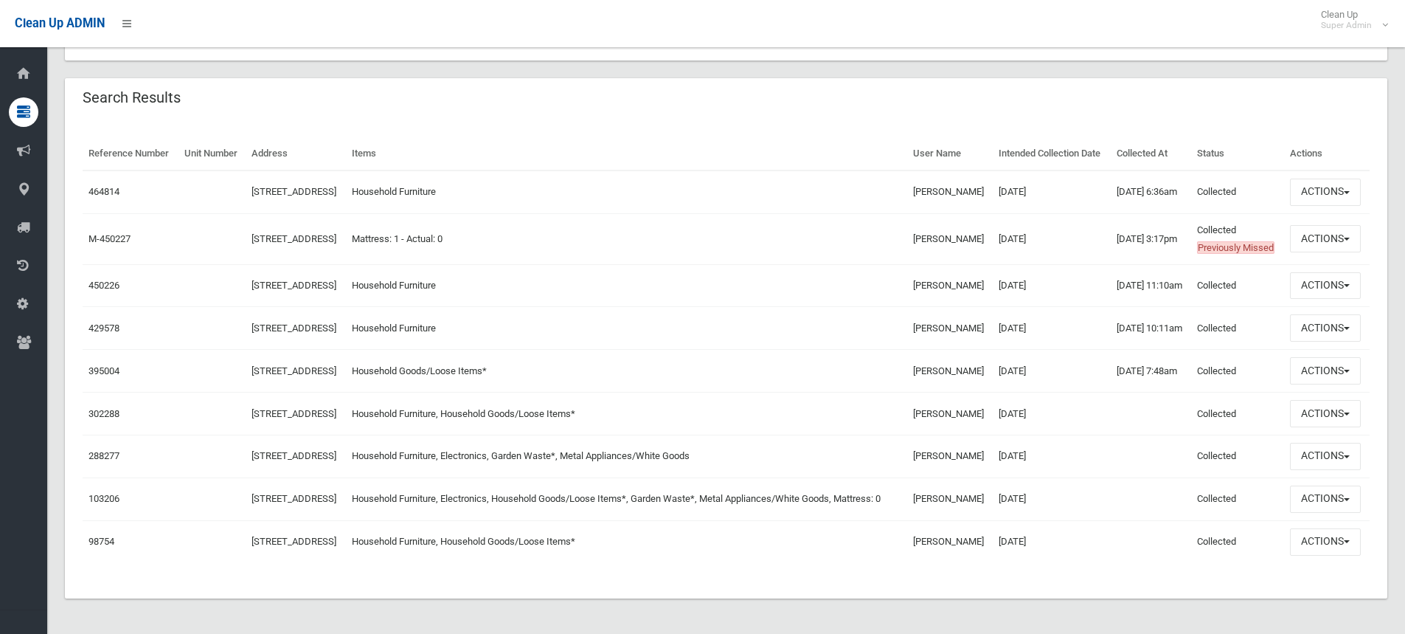
scroll to position [546, 0]
click at [1347, 443] on button "Actions" at bounding box center [1325, 456] width 71 height 27
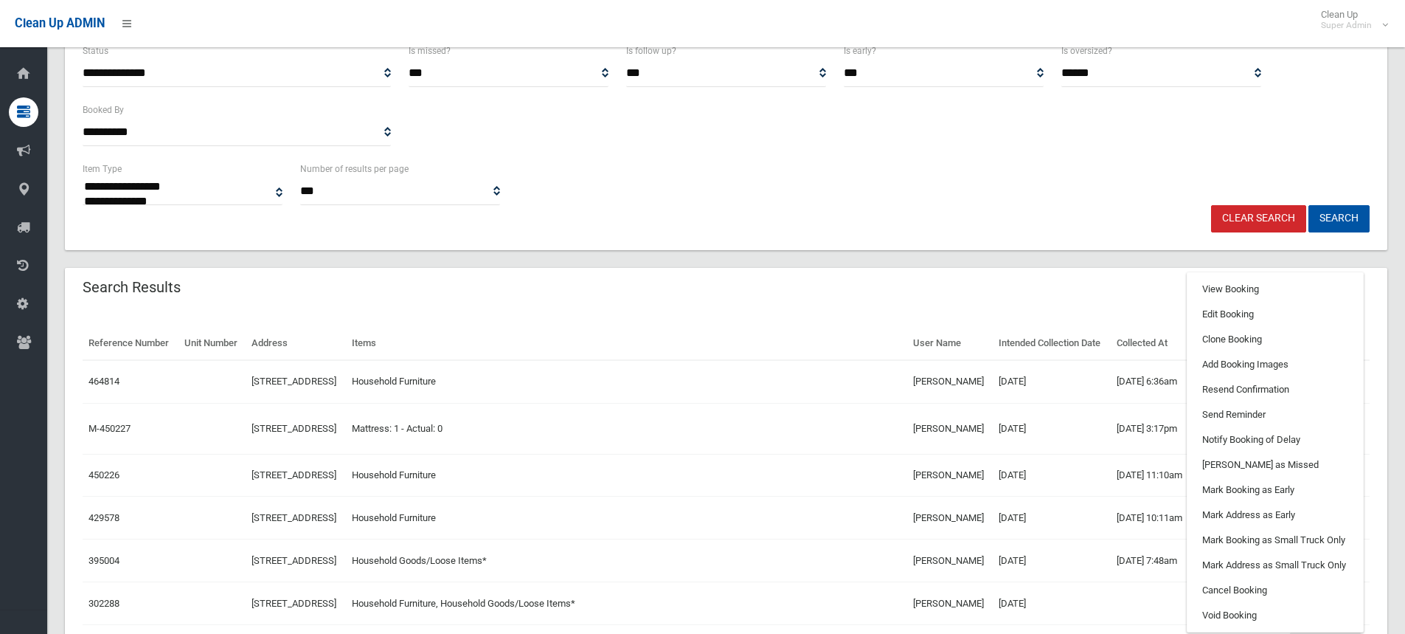
scroll to position [251, 0]
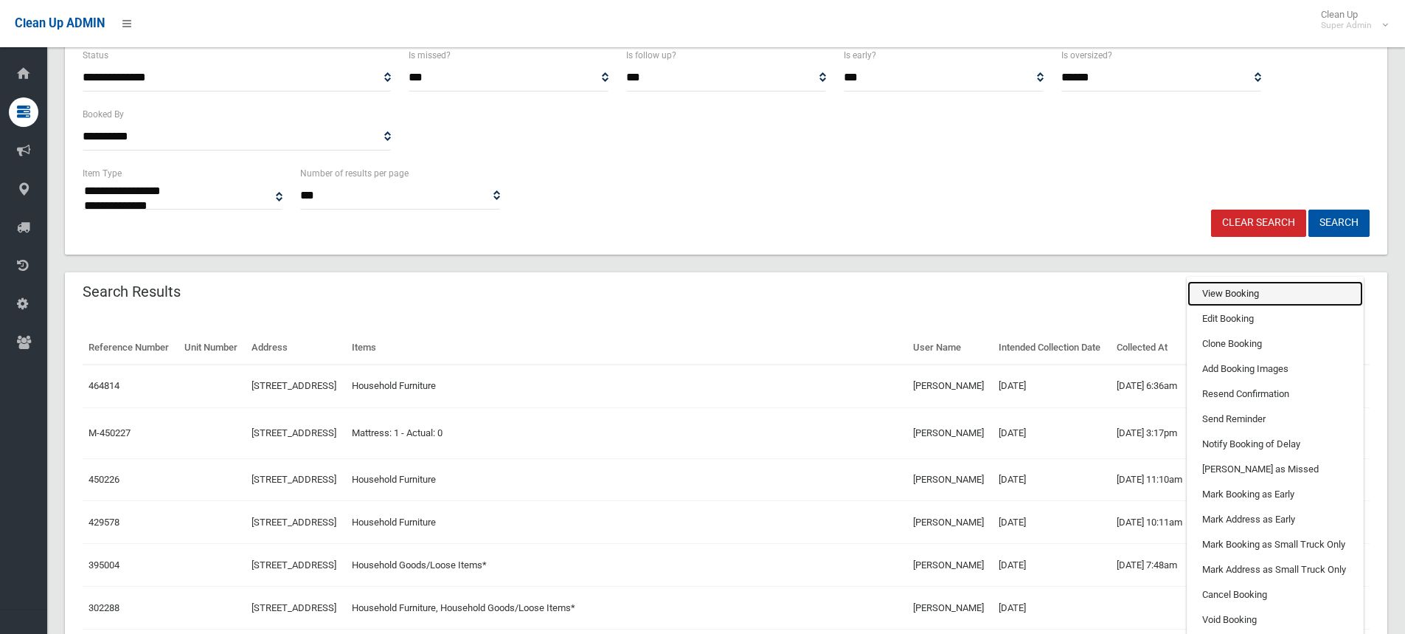
click at [1230, 306] on link "View Booking" at bounding box center [1276, 293] width 176 height 25
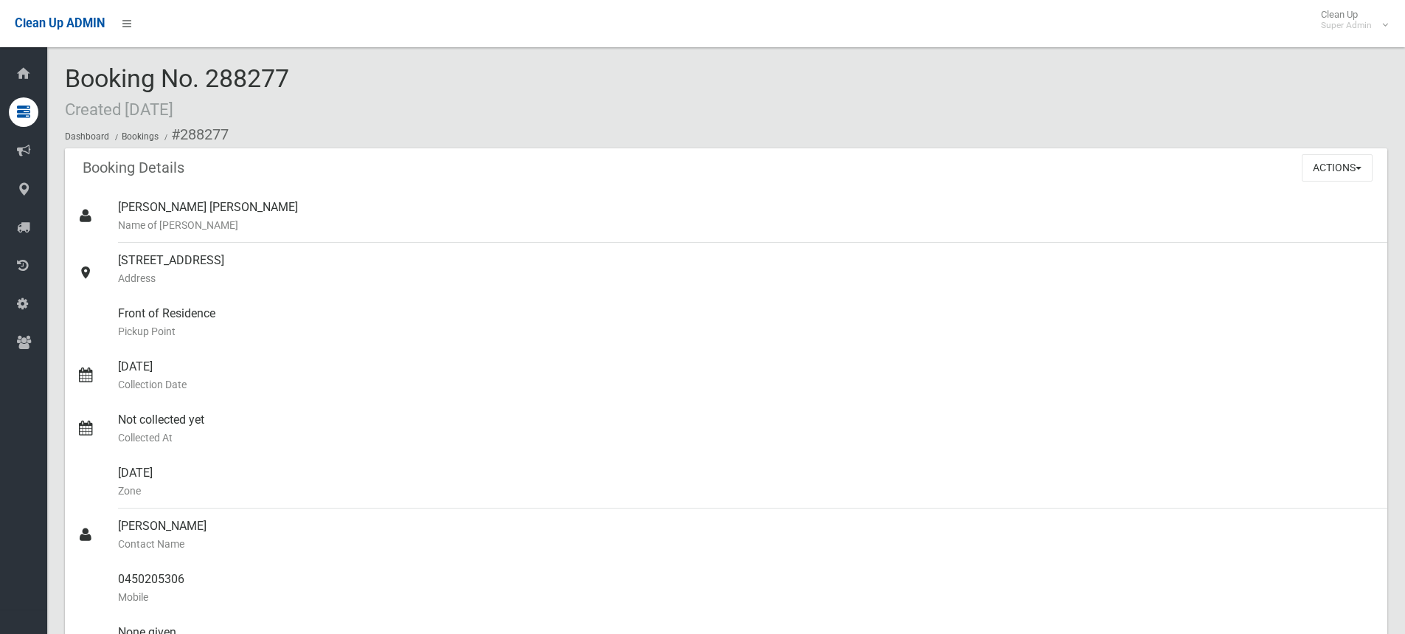
click at [325, 89] on div "Booking No. 288277 Created [DATE] Dashboard Bookings #288277" at bounding box center [726, 106] width 1323 height 83
click at [480, 98] on div "Booking No. 288277 Created [DATE] Dashboard Bookings #288277" at bounding box center [726, 106] width 1323 height 83
click at [1338, 166] on button "Actions" at bounding box center [1337, 167] width 71 height 27
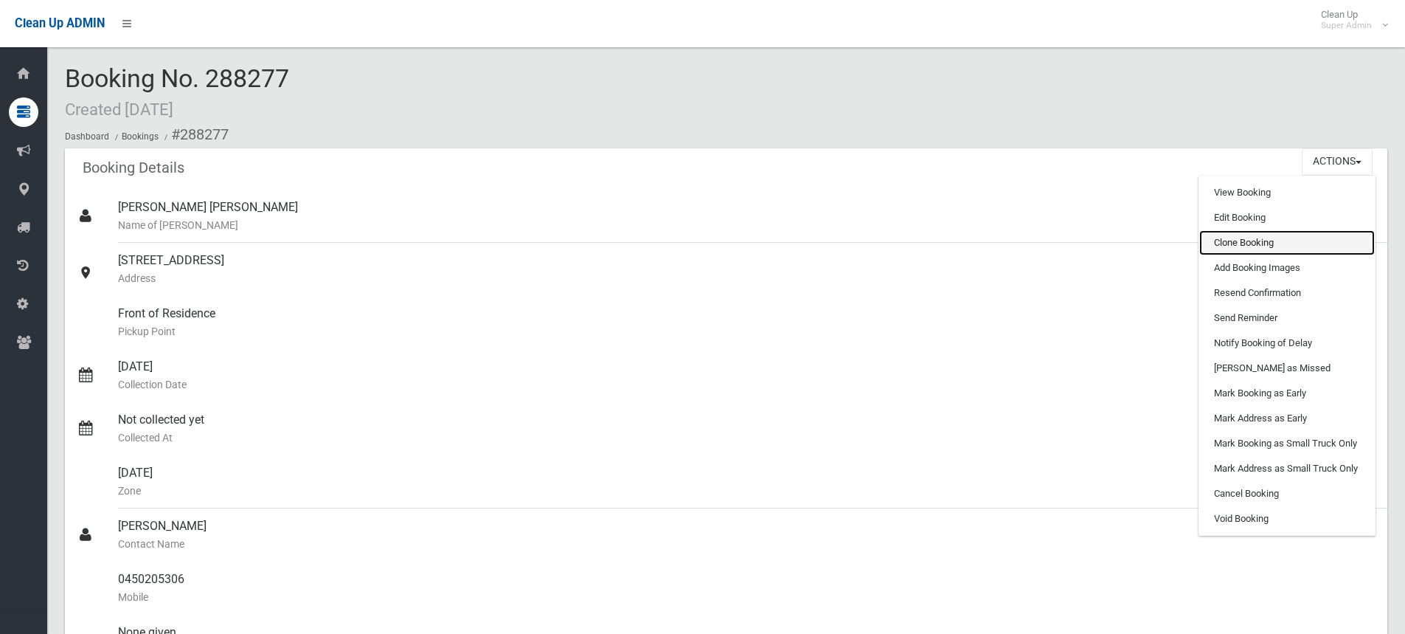
click at [1268, 243] on link "Clone Booking" at bounding box center [1287, 242] width 176 height 25
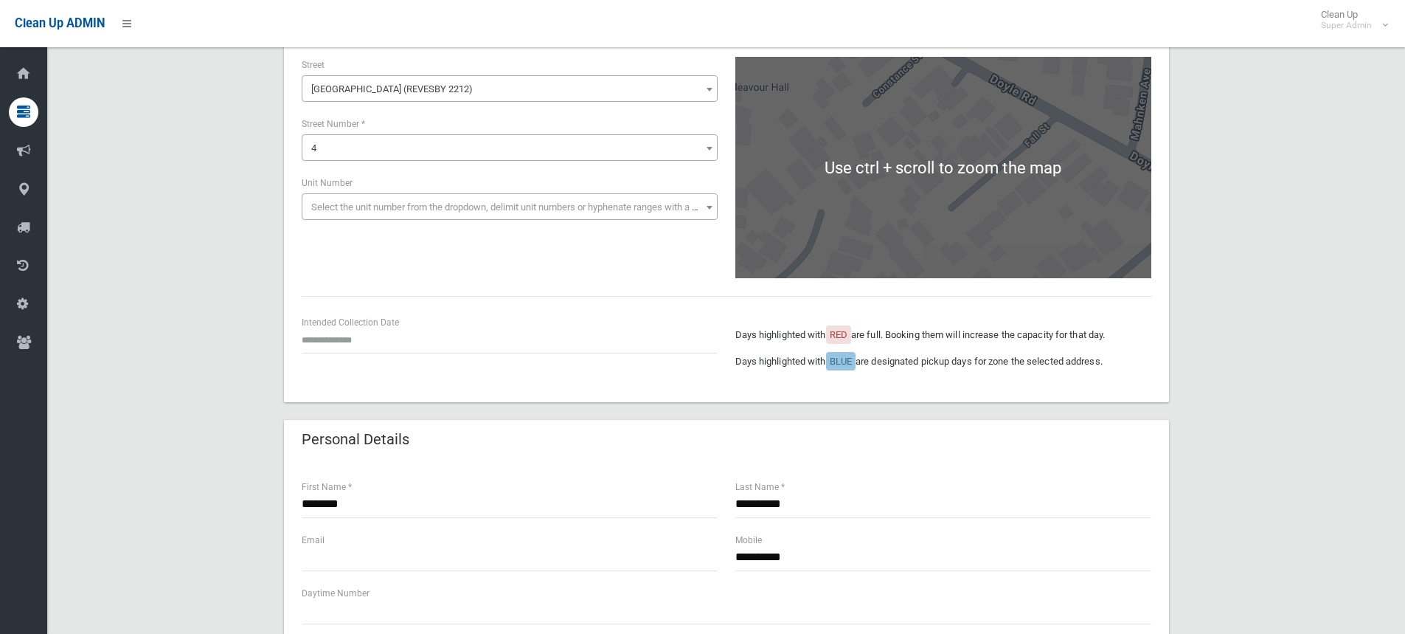
scroll to position [221, 0]
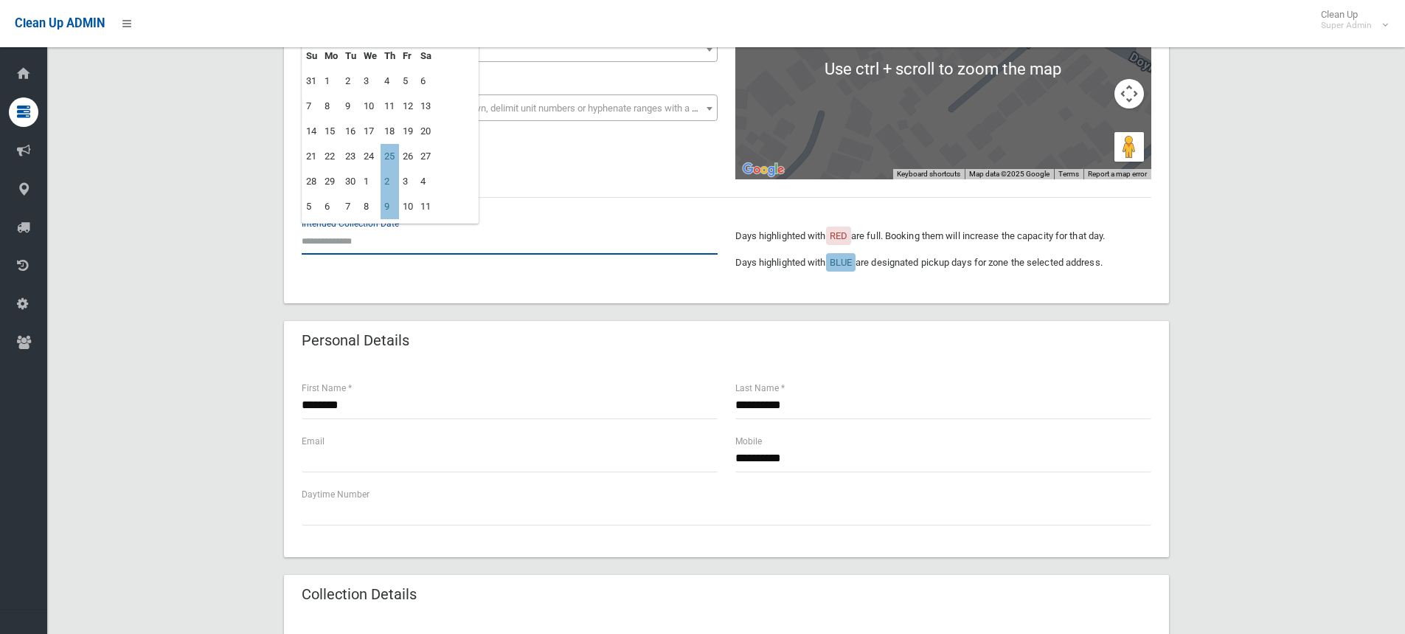
click at [367, 240] on input "text" at bounding box center [510, 240] width 416 height 27
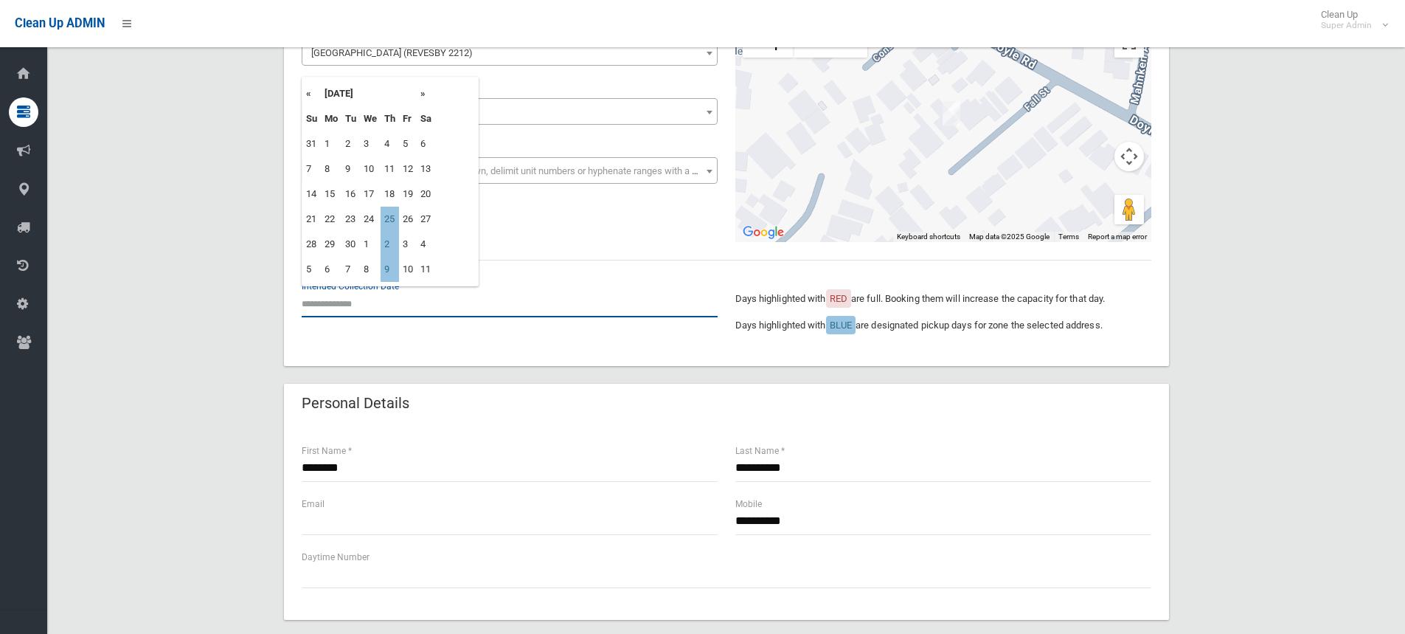
scroll to position [74, 0]
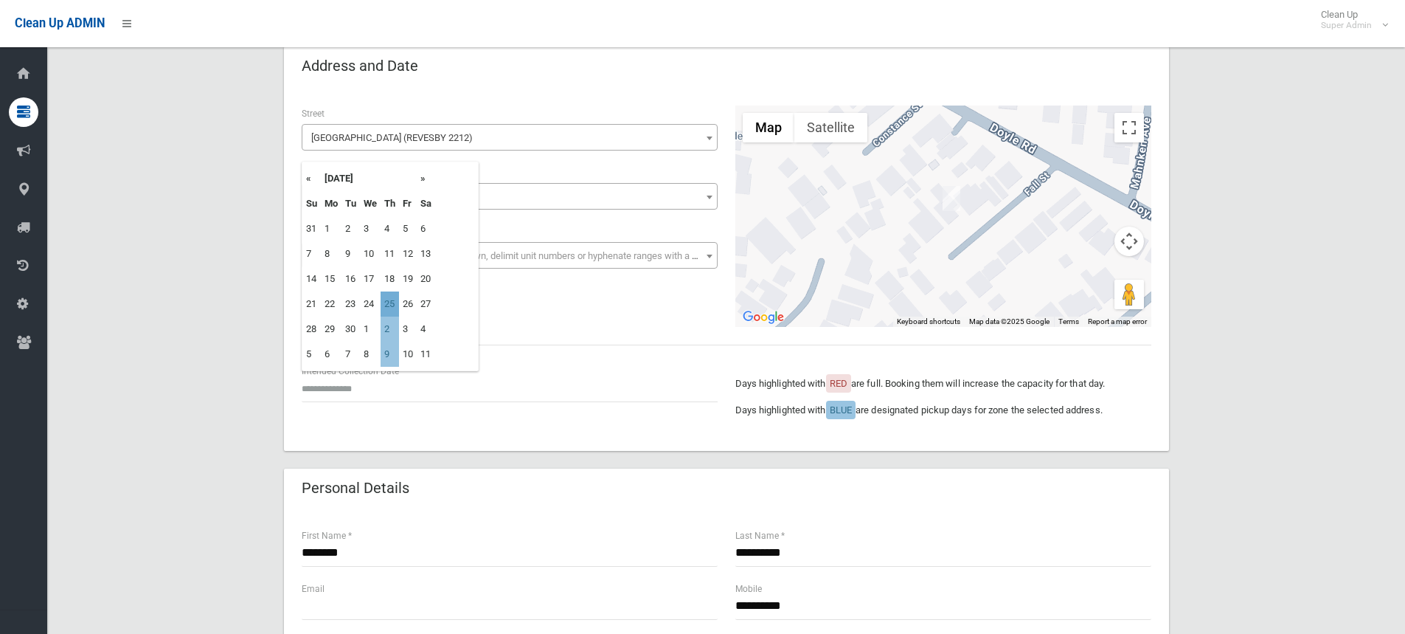
click at [394, 302] on td "25" at bounding box center [390, 303] width 18 height 25
type input "**********"
click at [394, 302] on div "**********" at bounding box center [726, 215] width 867 height 221
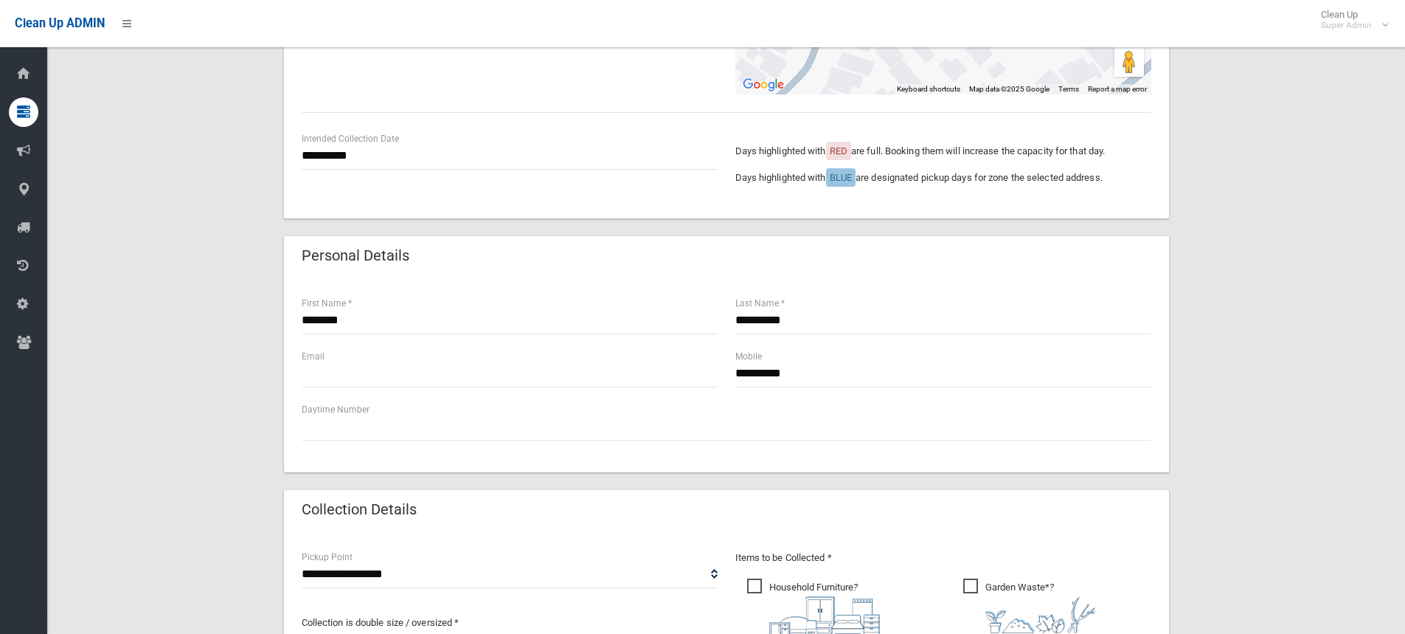
scroll to position [443, 0]
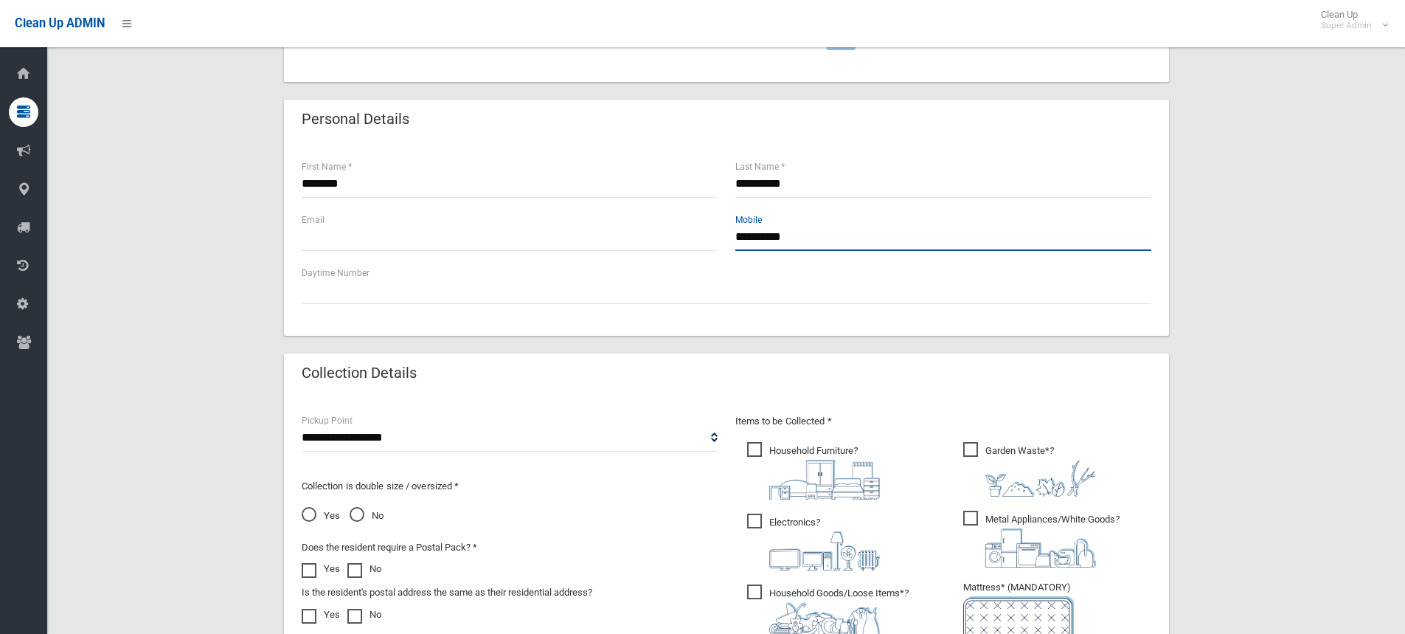
click at [810, 235] on input "**********" at bounding box center [943, 237] width 416 height 27
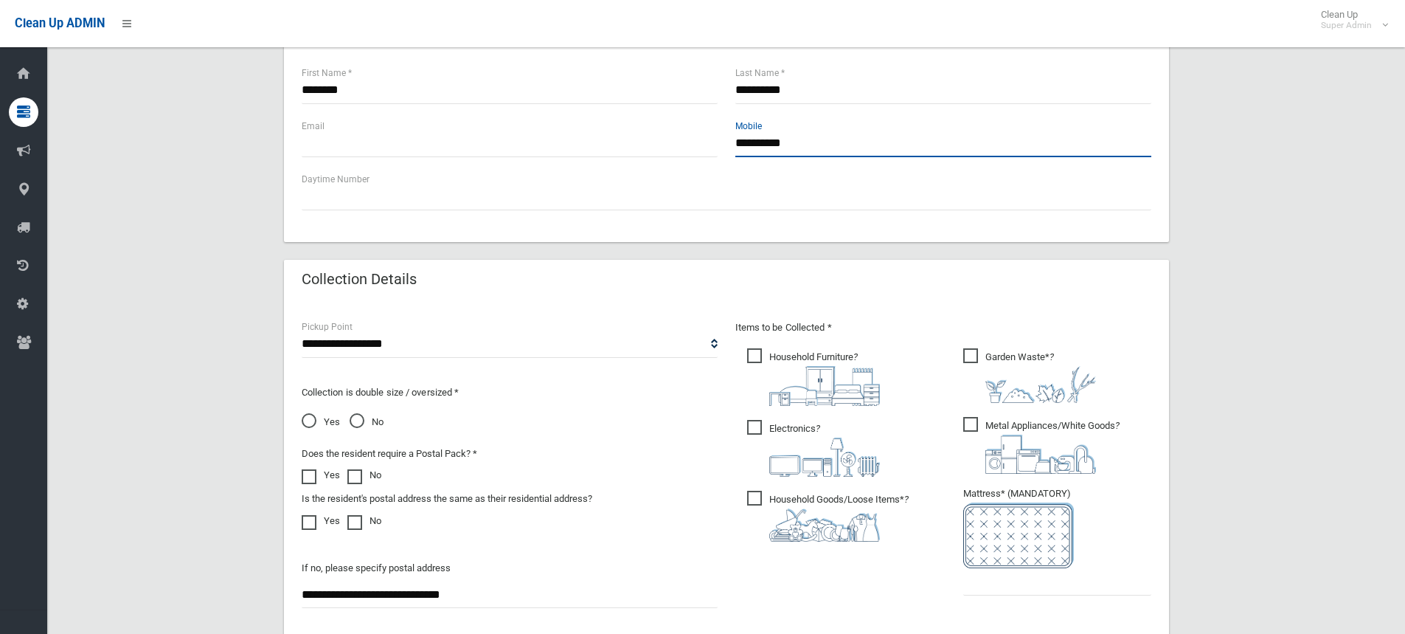
scroll to position [516, 0]
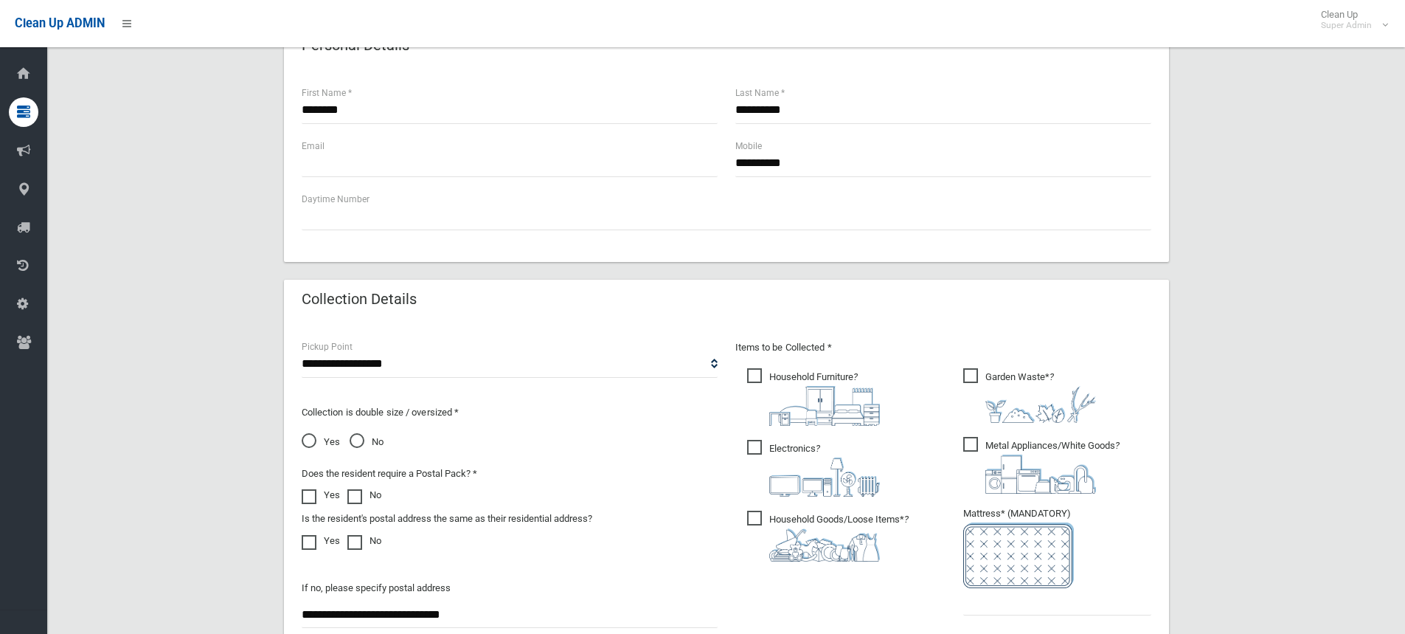
click at [312, 440] on span "Yes" at bounding box center [321, 442] width 38 height 18
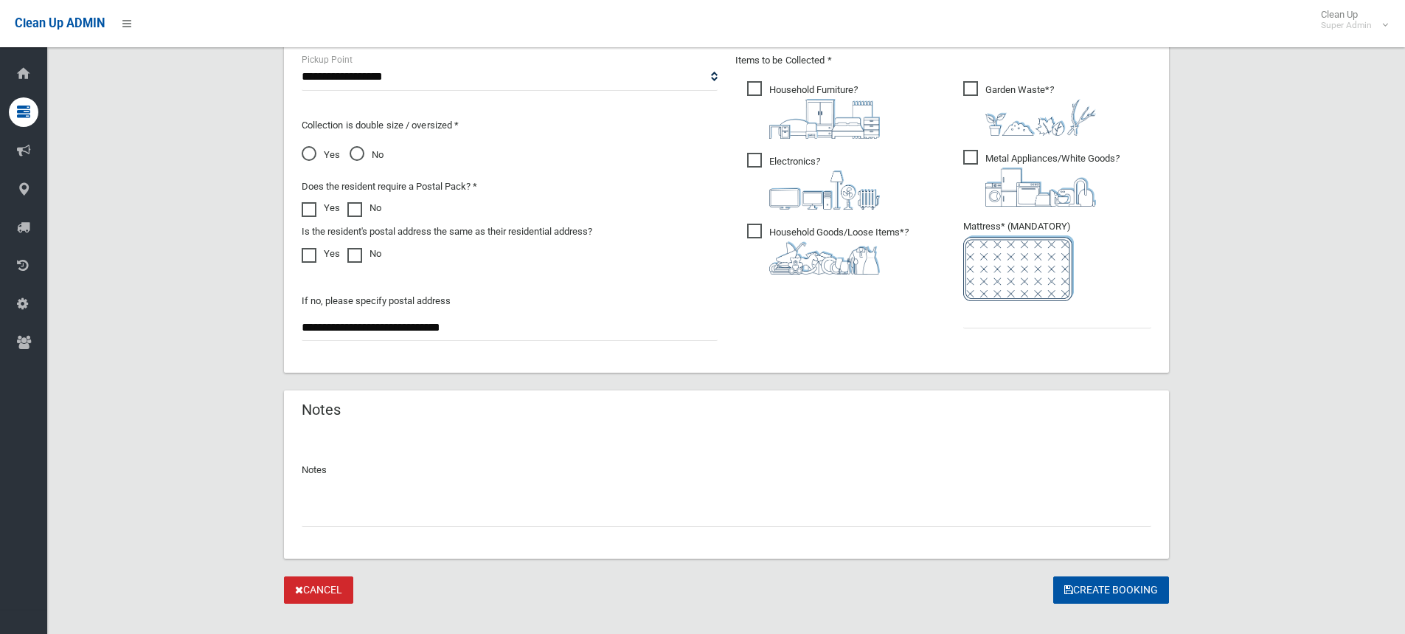
scroll to position [826, 0]
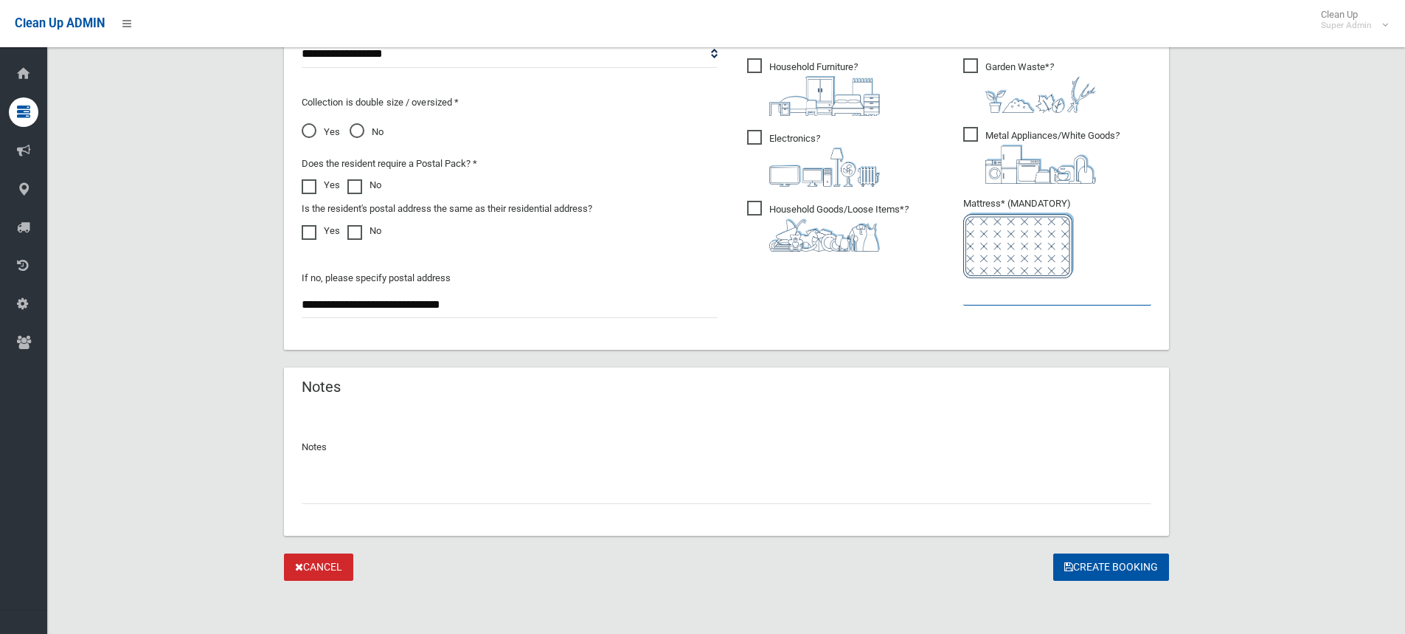
click at [988, 292] on input "text" at bounding box center [1057, 291] width 188 height 27
type input "*"
click at [378, 500] on input "text" at bounding box center [727, 490] width 850 height 27
click at [1081, 563] on button "Create Booking" at bounding box center [1111, 566] width 116 height 27
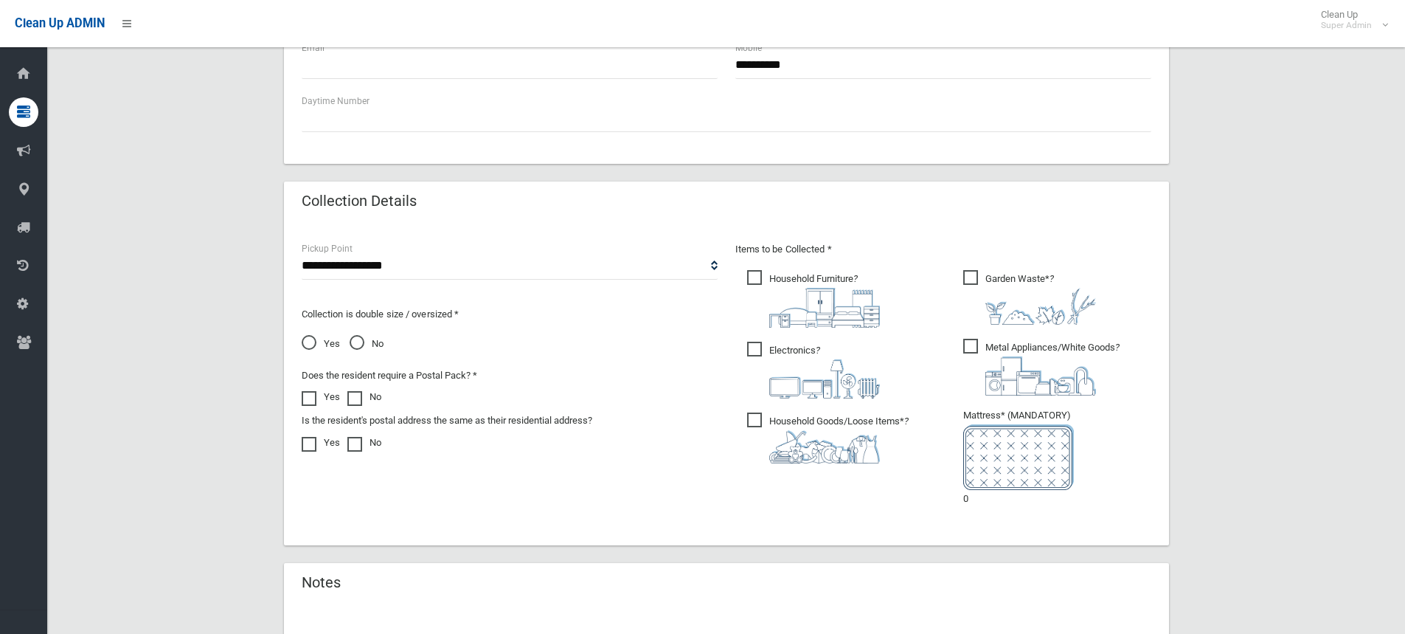
scroll to position [886, 0]
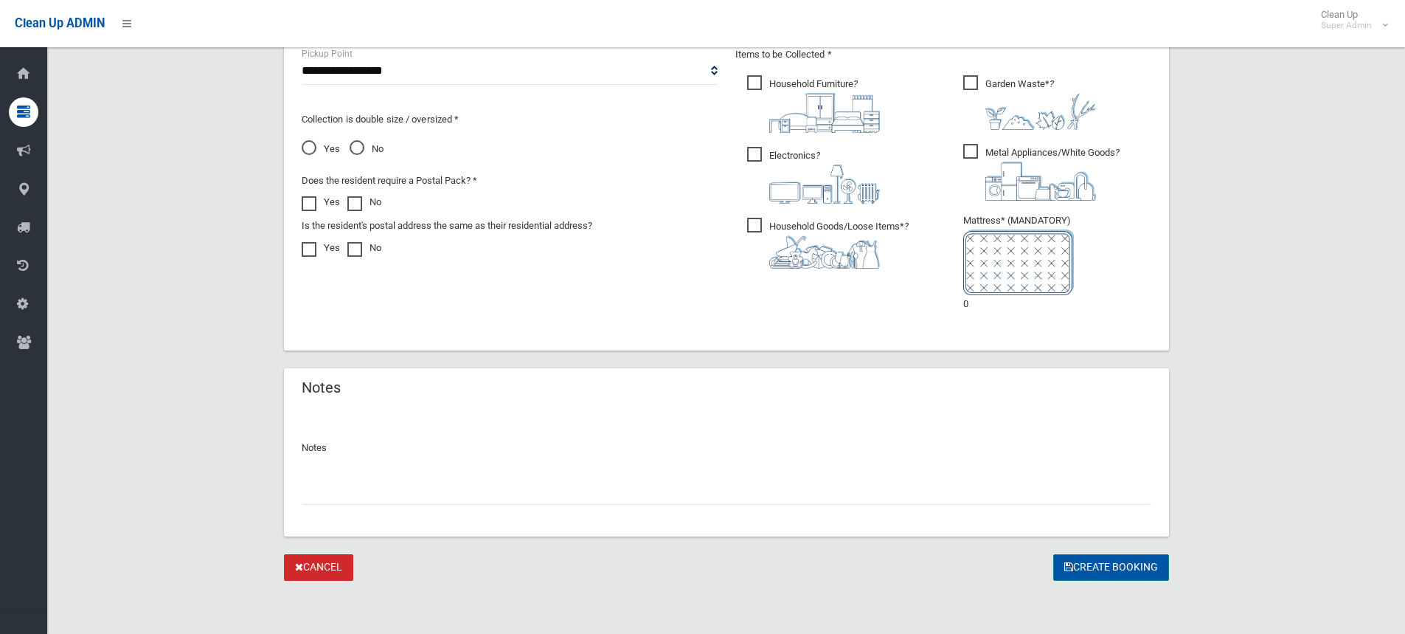
click at [1102, 572] on button "Create Booking" at bounding box center [1111, 567] width 116 height 27
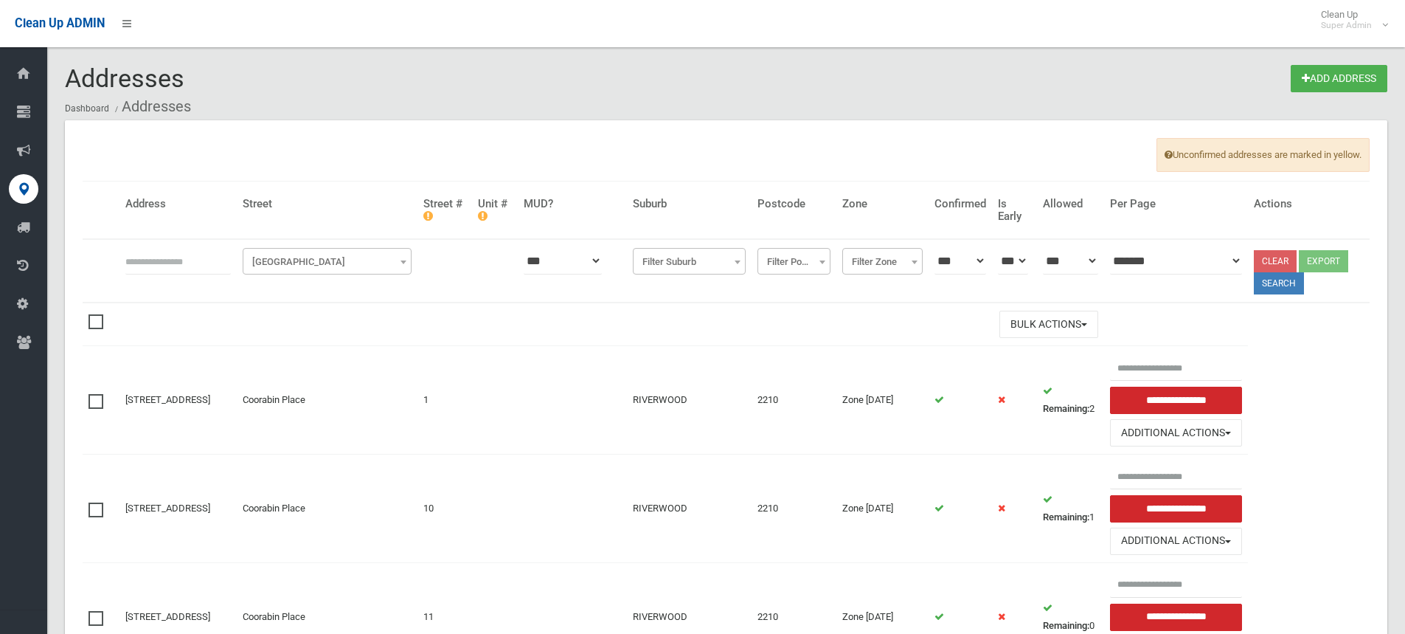
click at [187, 270] on input "text" at bounding box center [177, 260] width 105 height 27
click at [187, 269] on input "text" at bounding box center [177, 260] width 105 height 27
type input "******"
click button at bounding box center [0, 0] width 0 height 0
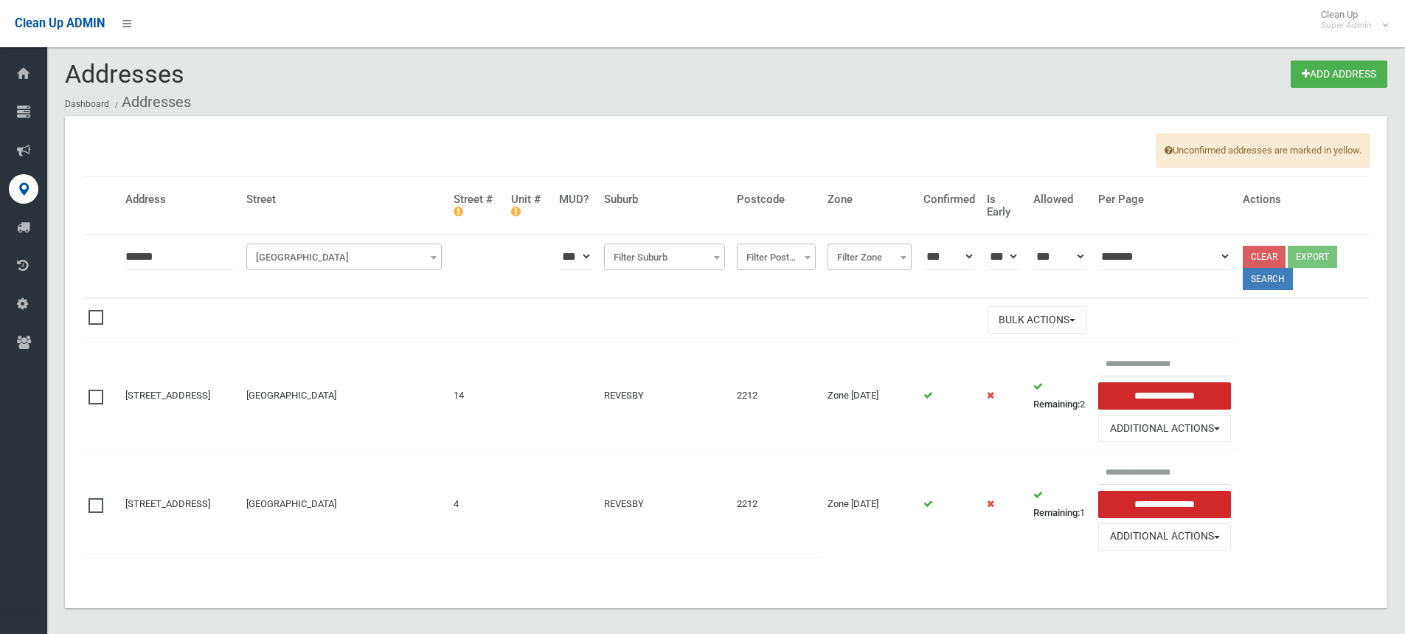
scroll to position [18, 0]
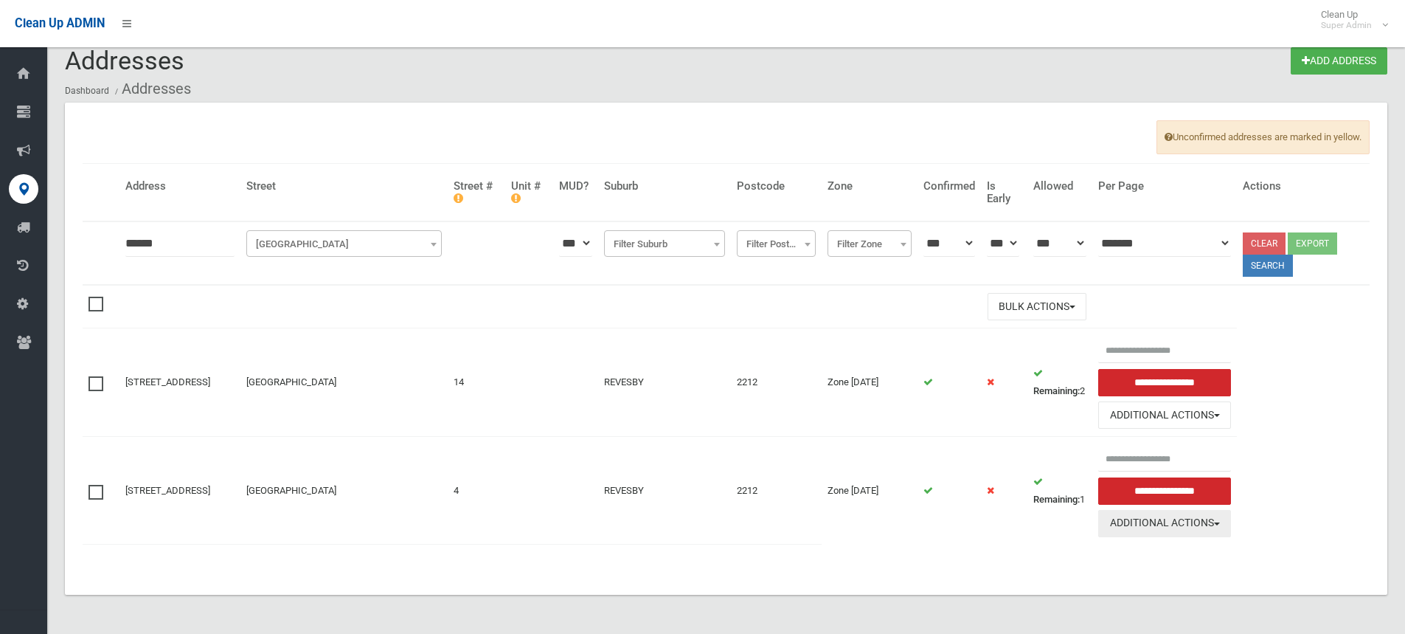
click at [1184, 527] on button "Additional Actions" at bounding box center [1164, 523] width 133 height 27
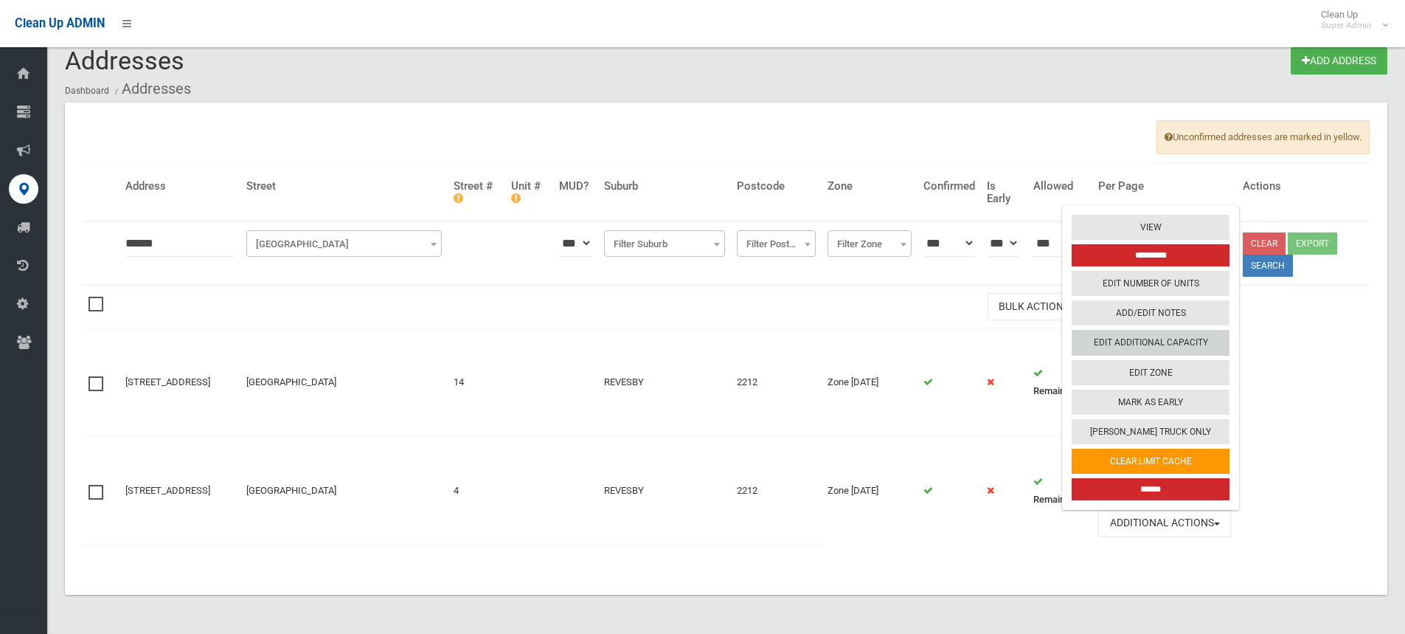
click at [1149, 345] on link "Edit Additional Capacity" at bounding box center [1151, 342] width 158 height 25
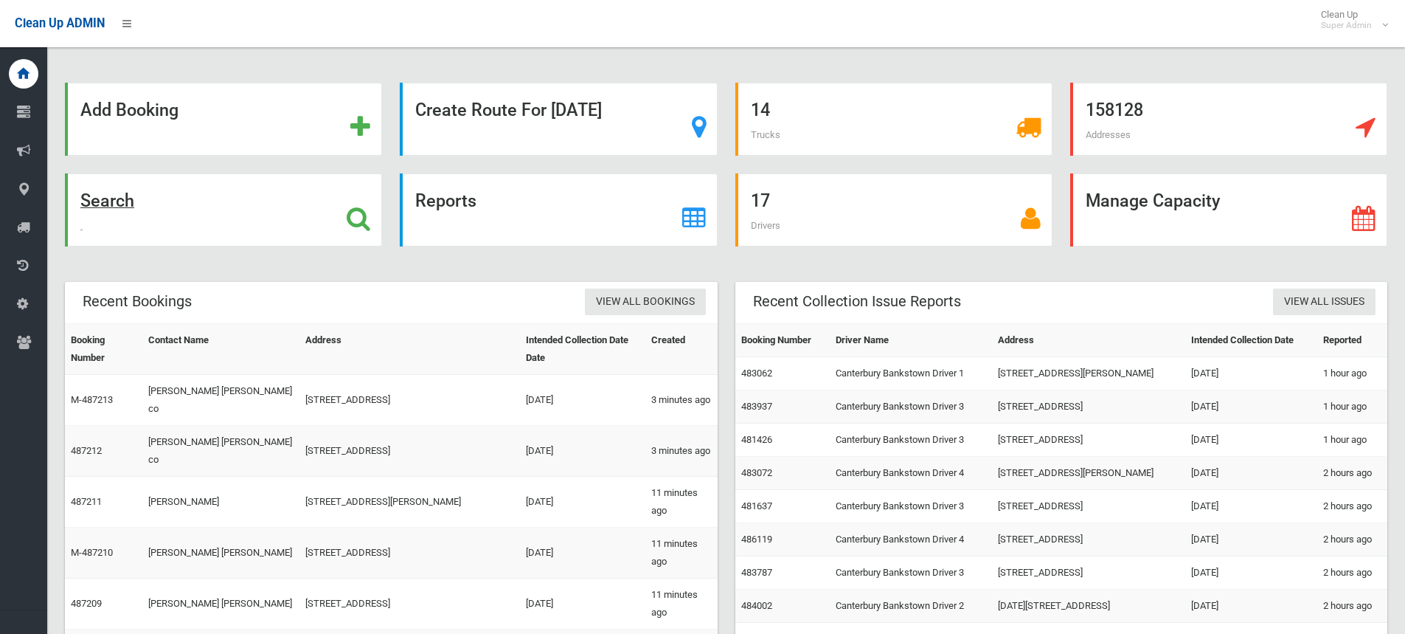
click at [358, 215] on icon at bounding box center [359, 218] width 24 height 25
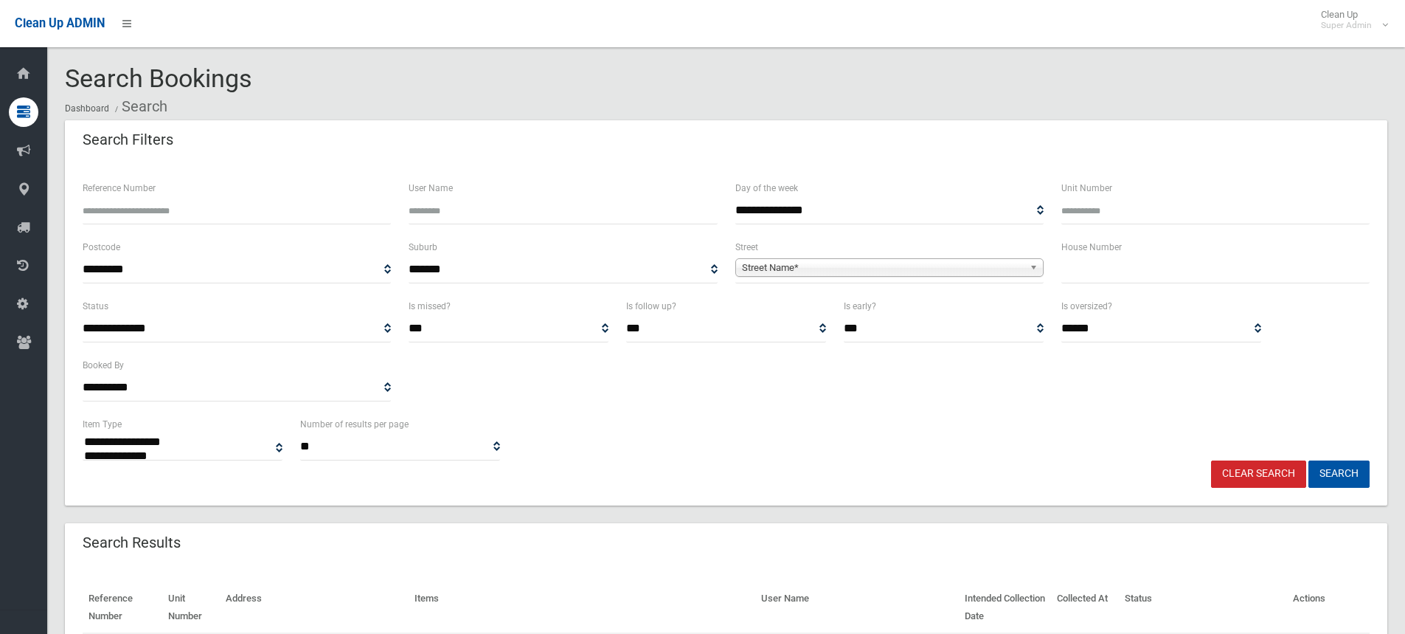
select select
click at [1123, 279] on input "text" at bounding box center [1215, 269] width 308 height 27
type input "*"
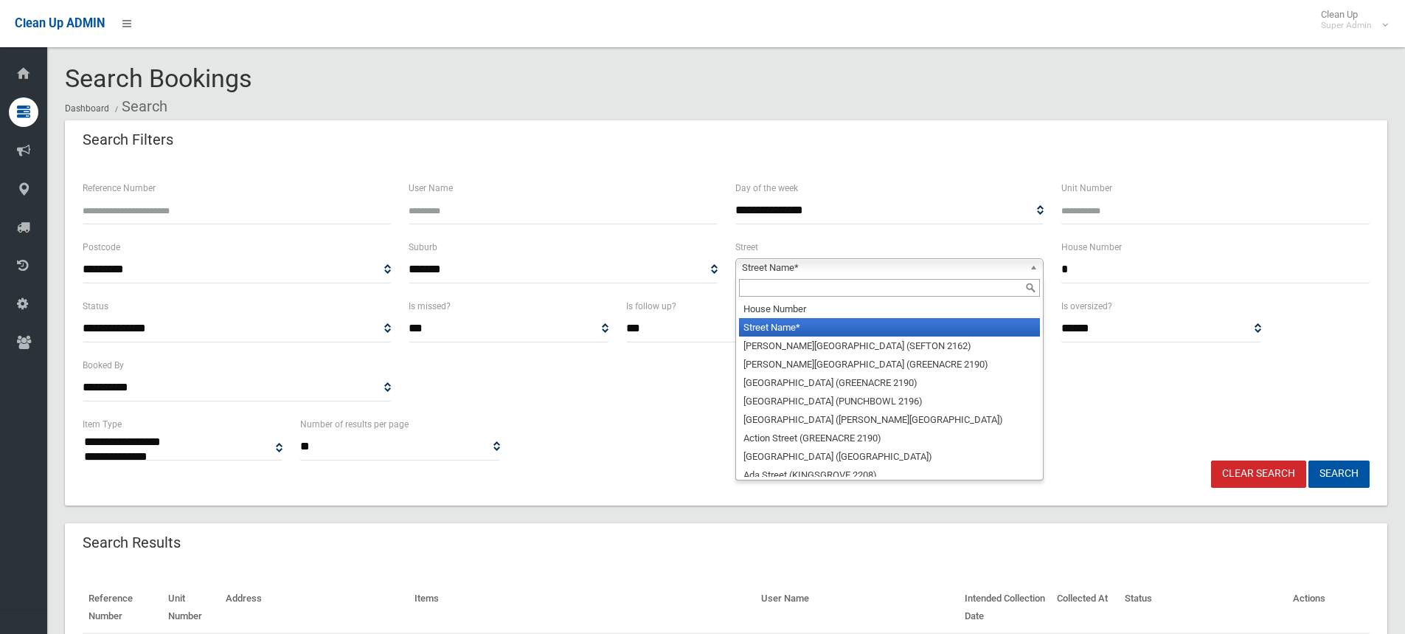
click at [905, 271] on span "Street Name*" at bounding box center [883, 268] width 282 height 18
click at [791, 288] on input "text" at bounding box center [889, 288] width 301 height 18
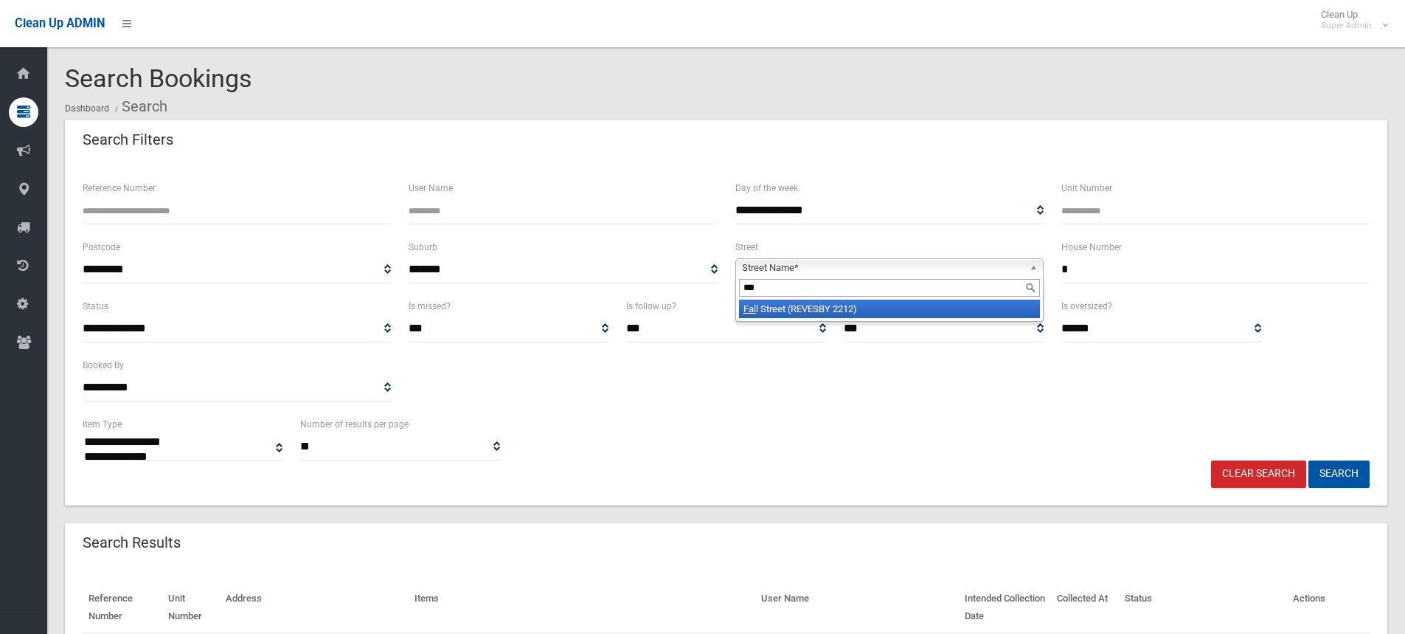
type input "****"
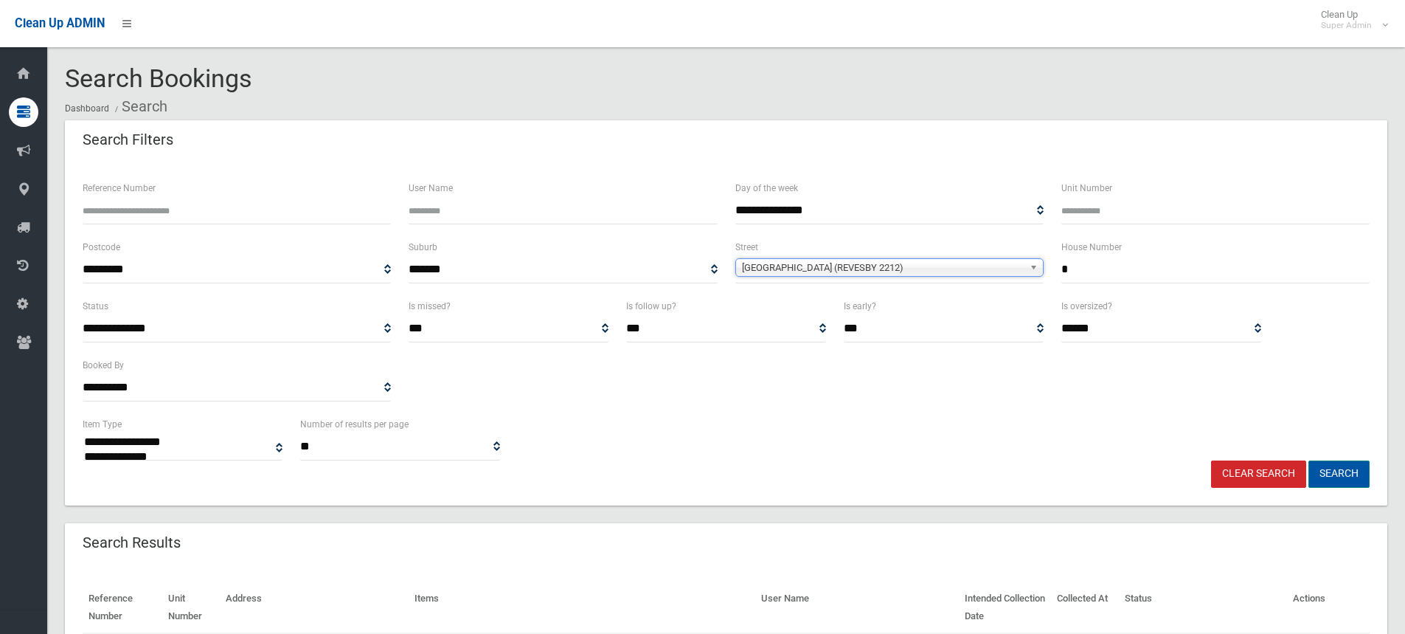
click at [1334, 470] on button "Search" at bounding box center [1339, 473] width 61 height 27
select select
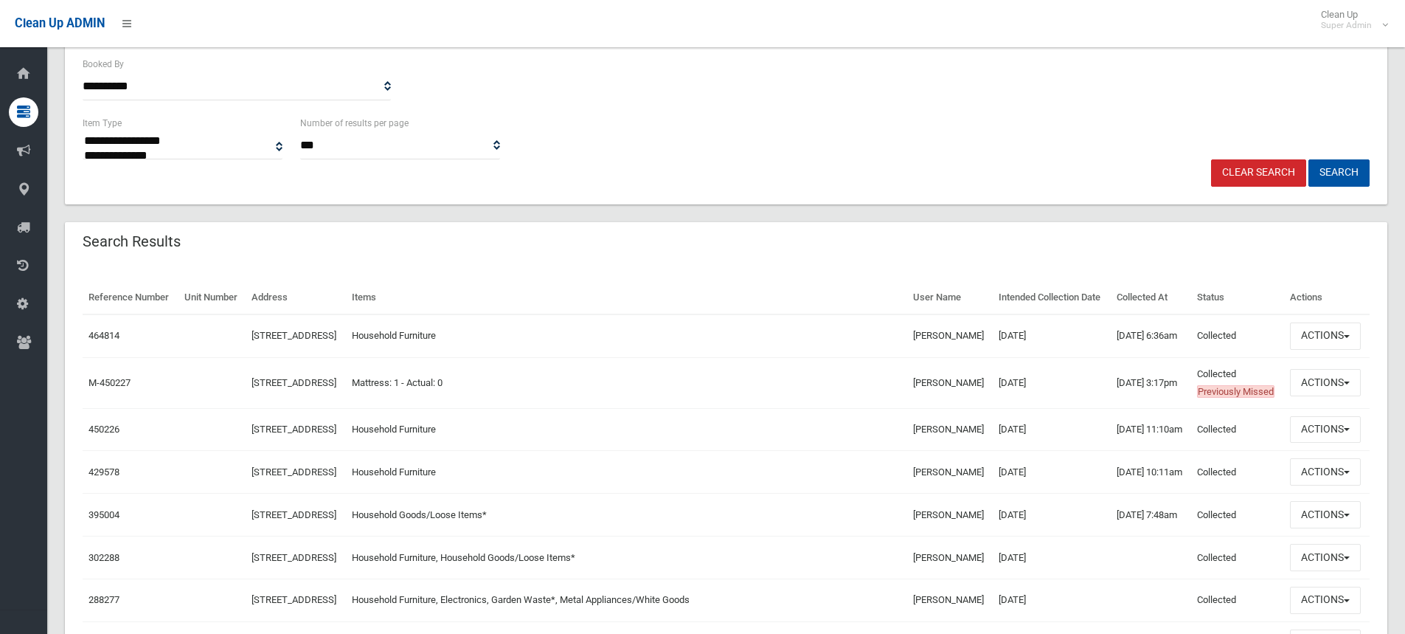
scroll to position [369, 0]
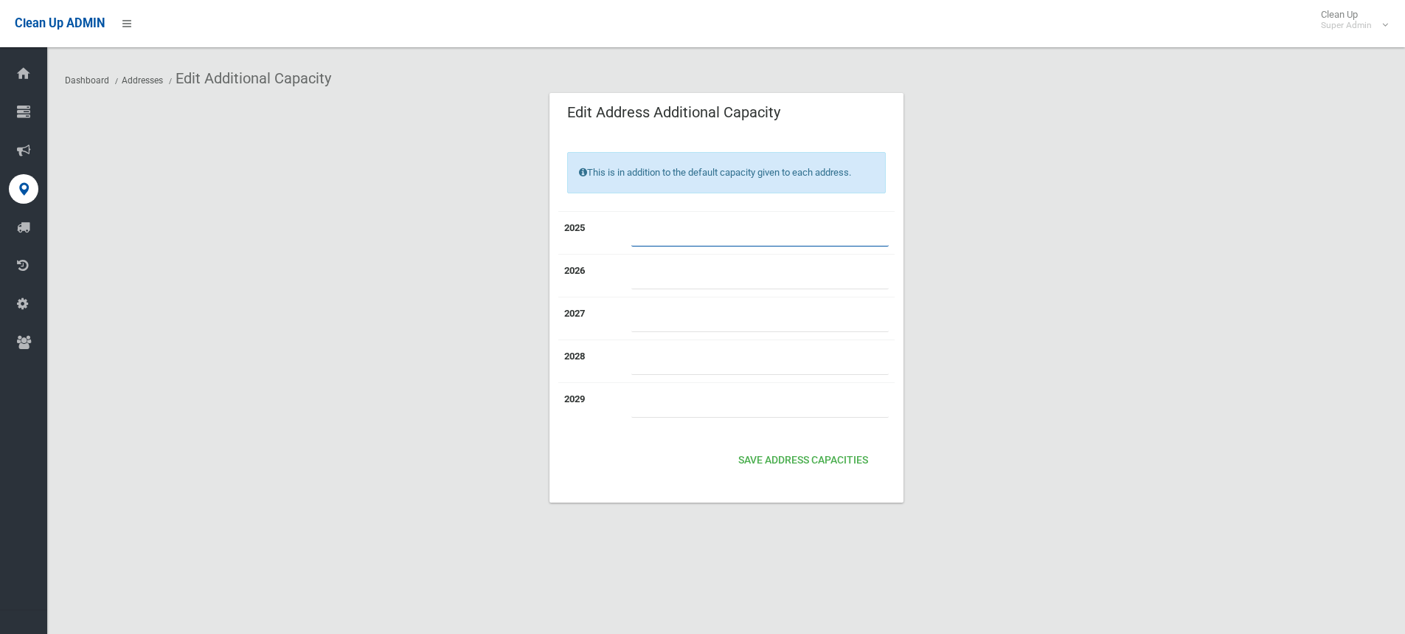
click at [660, 231] on input "*" at bounding box center [759, 232] width 257 height 27
type input "*"
click at [777, 453] on button "Save Address capacities" at bounding box center [803, 460] width 142 height 27
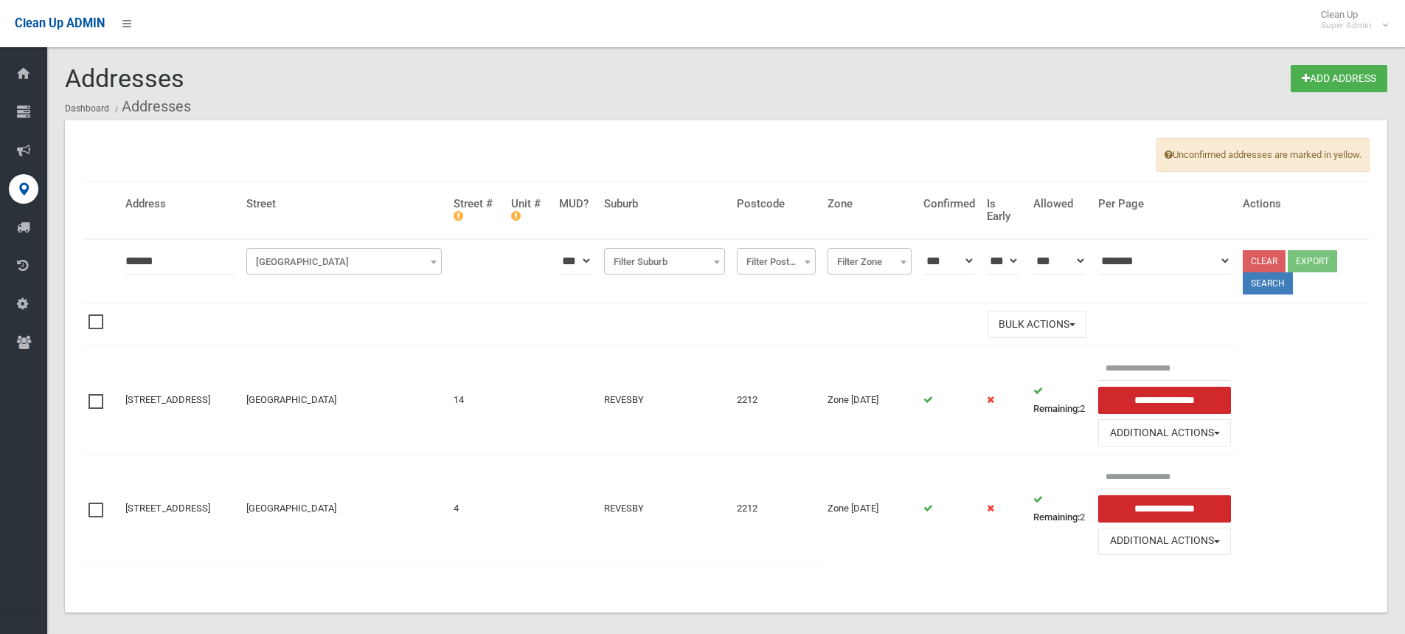
scroll to position [18, 0]
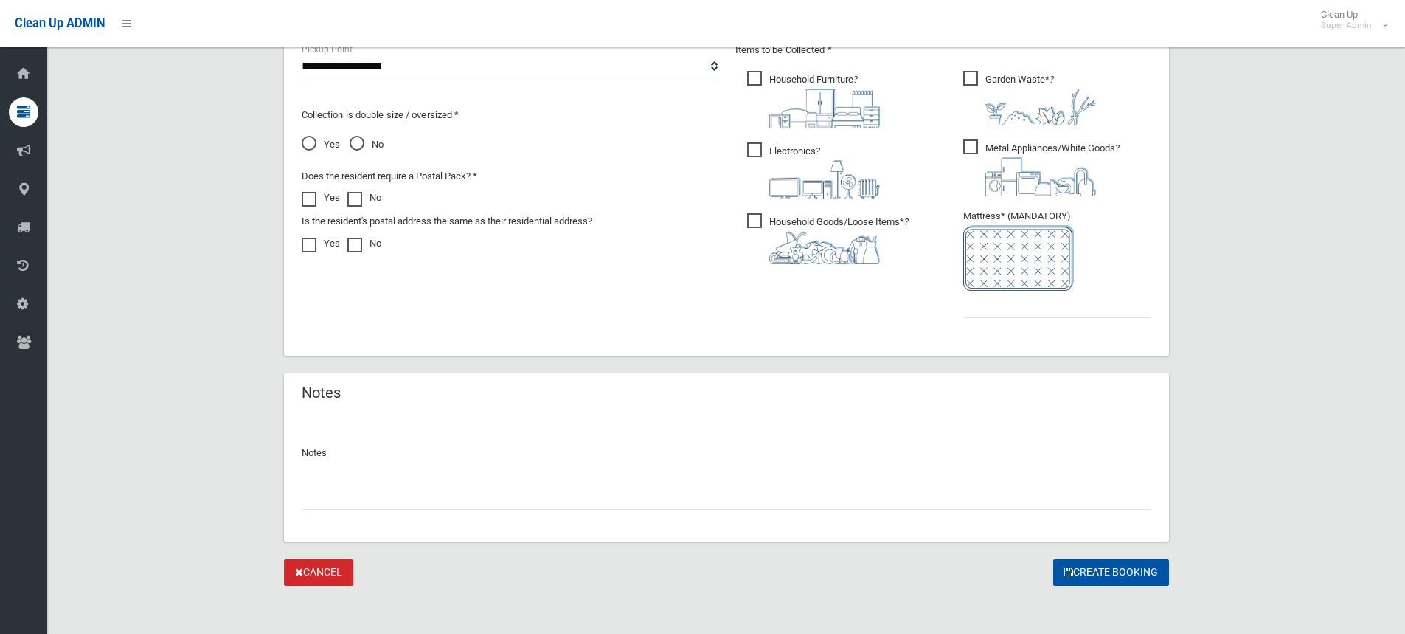
scroll to position [878, 0]
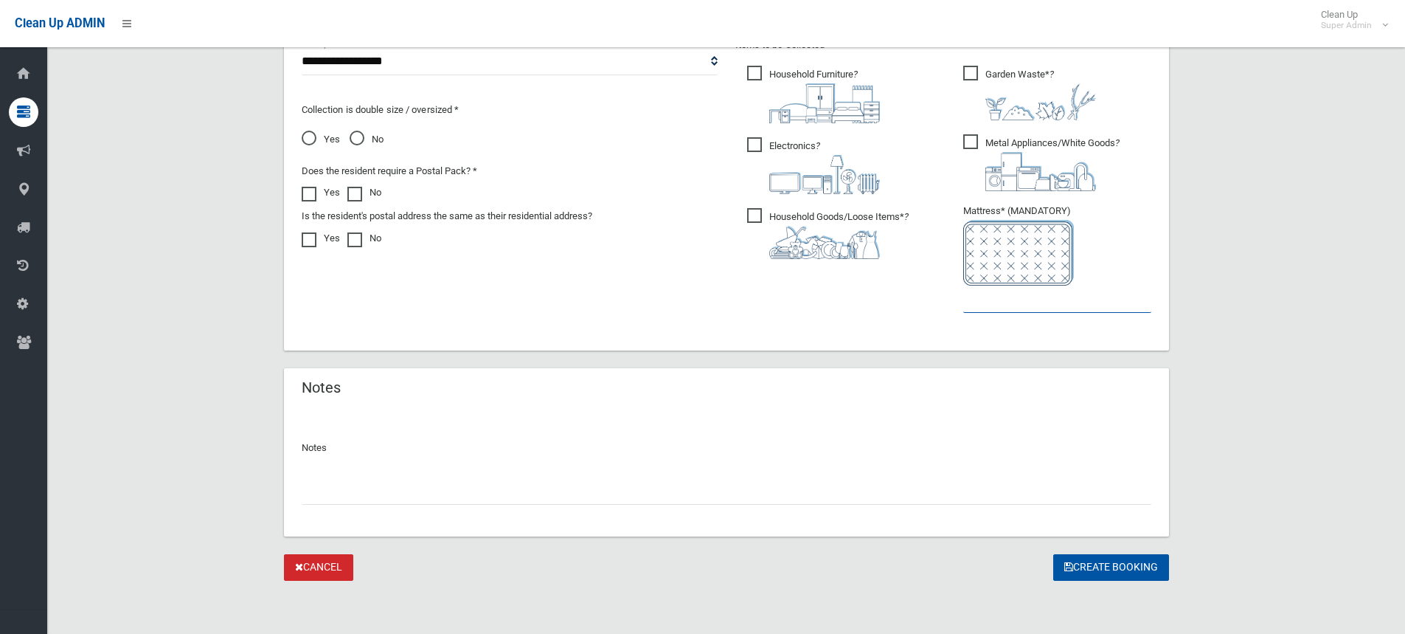
click at [1015, 300] on input "text" at bounding box center [1057, 298] width 188 height 27
type input "*"
click at [1098, 561] on button "Create Booking" at bounding box center [1111, 567] width 116 height 27
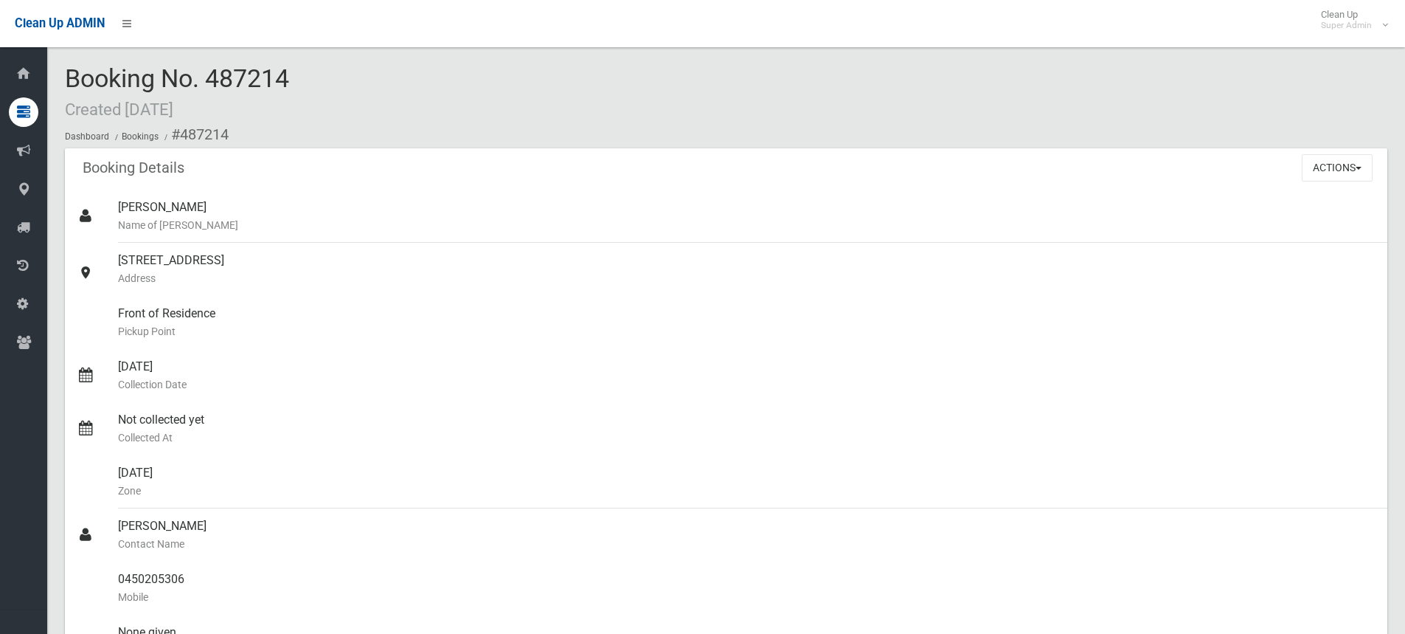
click at [365, 97] on div "Booking No. 487214 Created 22/09/2025 Dashboard Bookings #487214" at bounding box center [726, 106] width 1323 height 83
click at [1320, 170] on button "Actions" at bounding box center [1337, 167] width 71 height 27
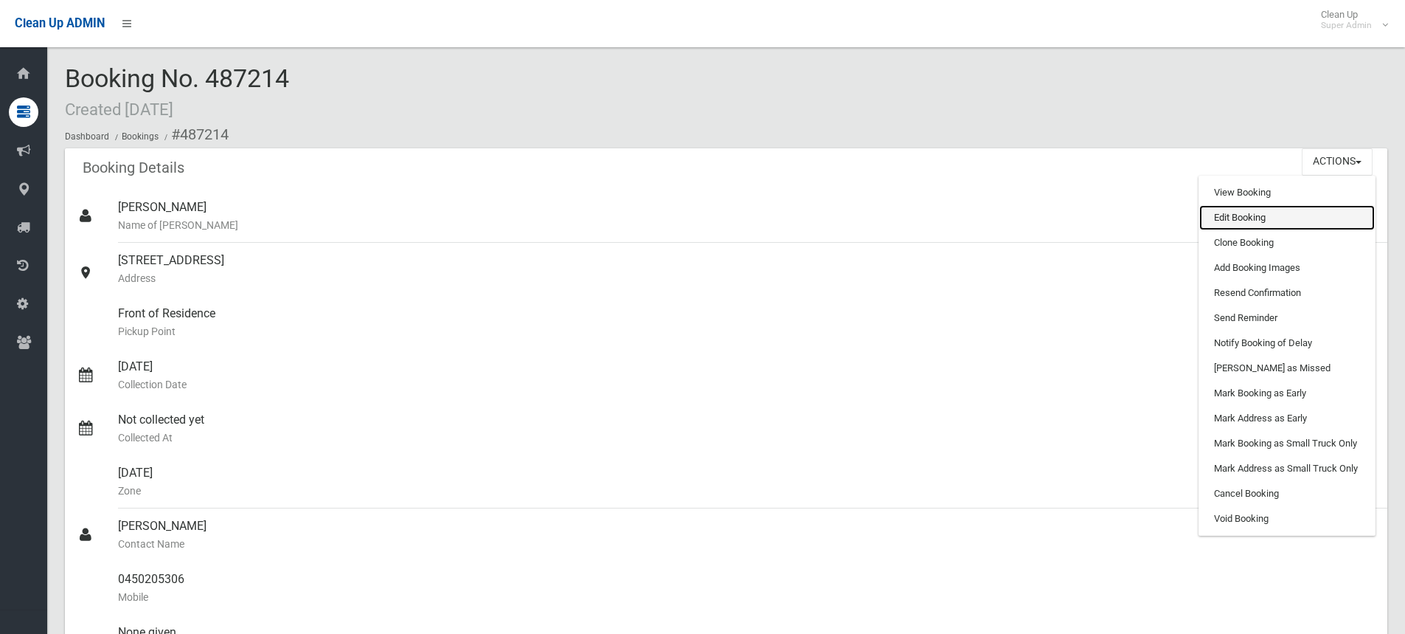
click at [1258, 216] on link "Edit Booking" at bounding box center [1287, 217] width 176 height 25
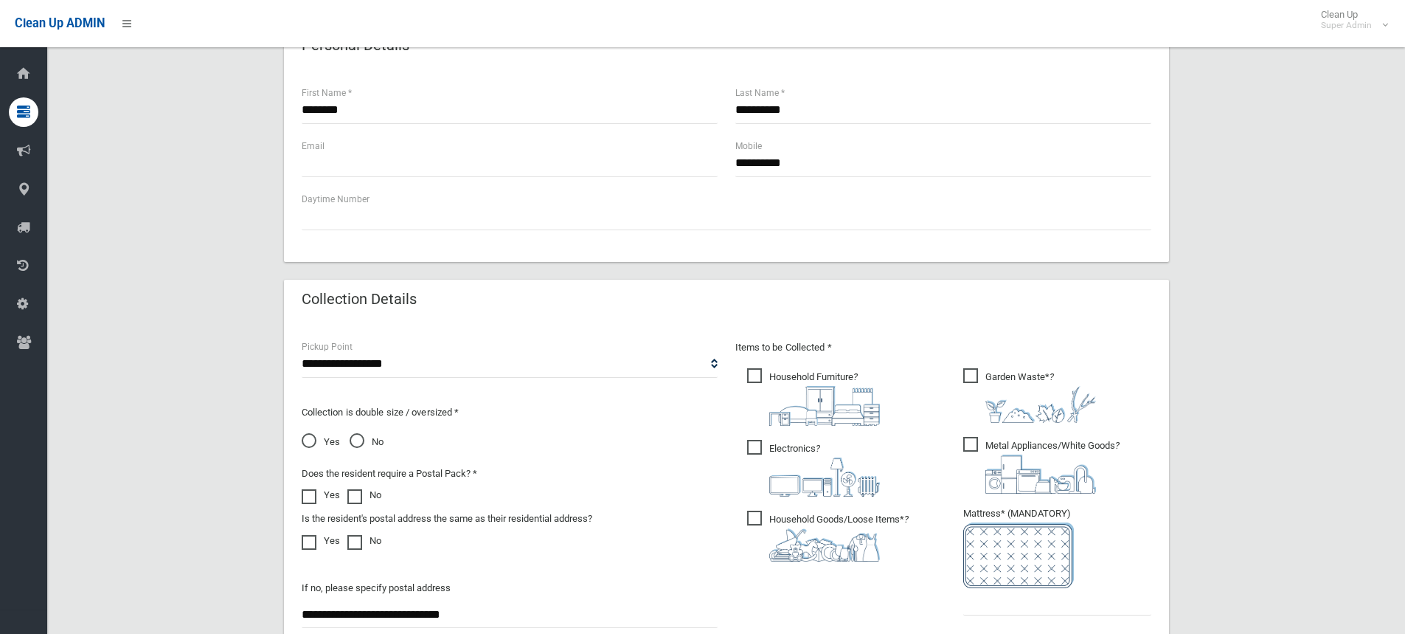
scroll to position [826, 0]
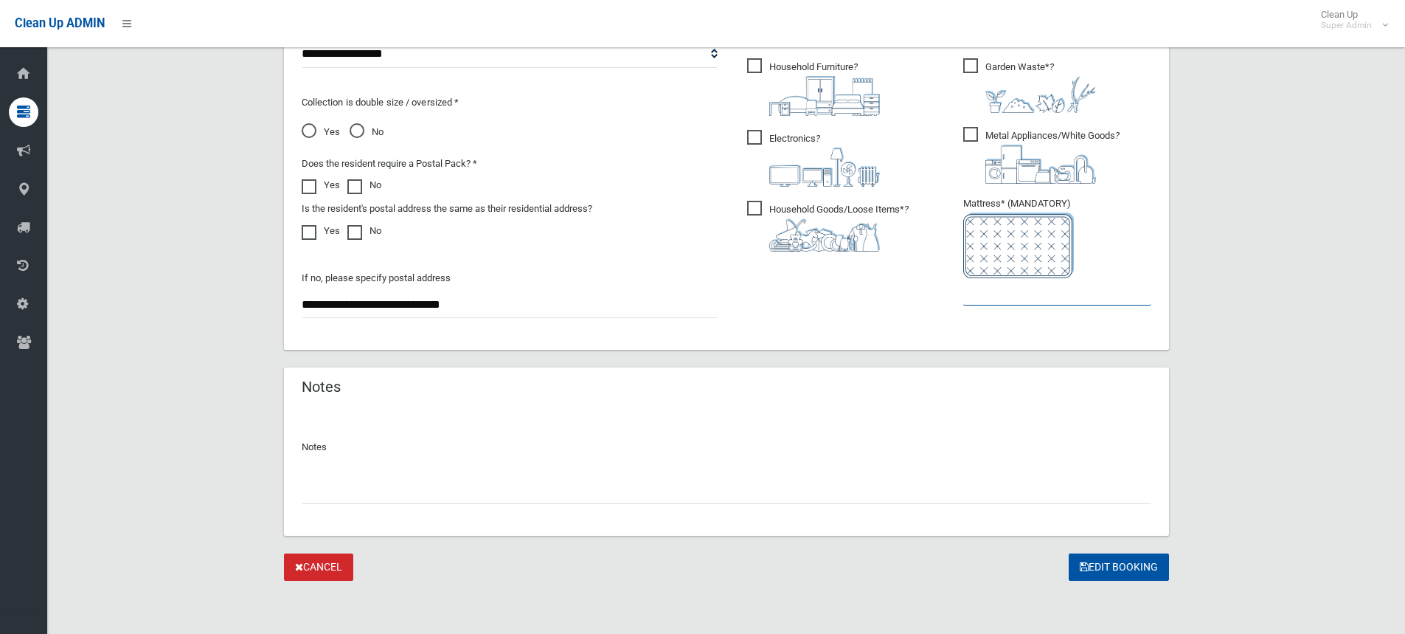
click at [1028, 298] on input "text" at bounding box center [1057, 291] width 188 height 27
type input "*"
click at [382, 499] on input "text" at bounding box center [727, 490] width 850 height 27
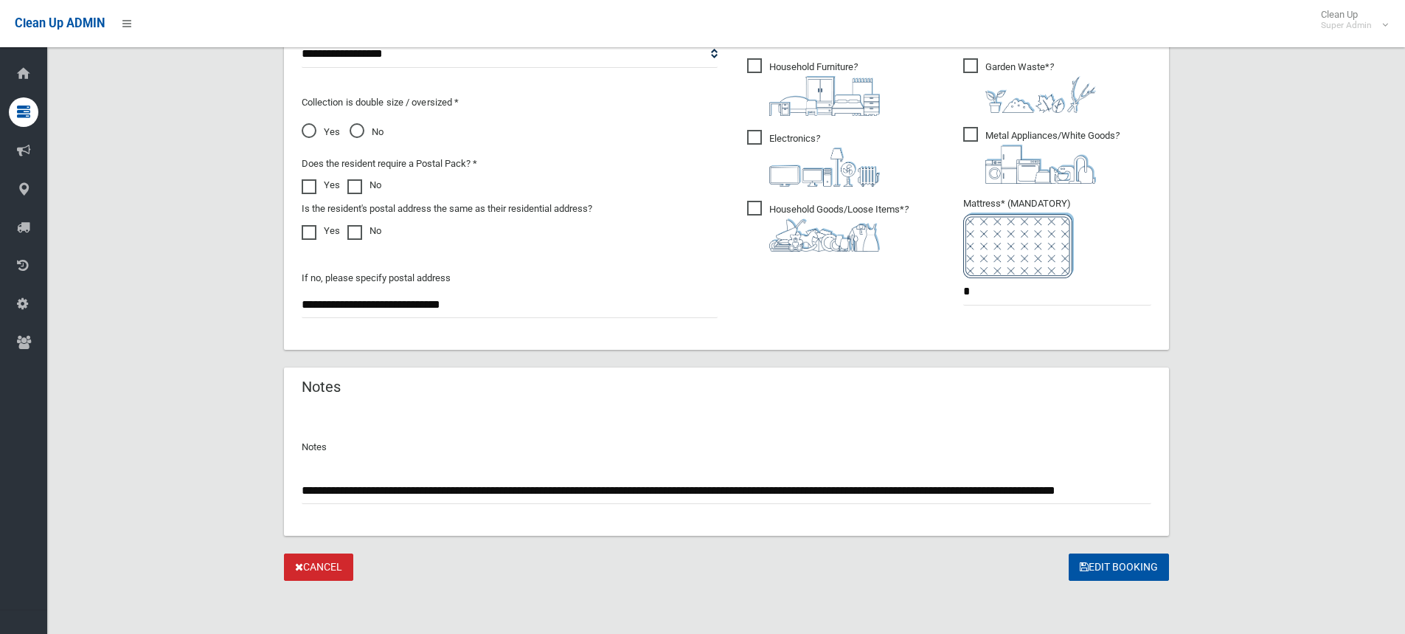
scroll to position [0, 37]
click at [320, 490] on input "**********" at bounding box center [727, 490] width 850 height 27
drag, startPoint x: 646, startPoint y: 486, endPoint x: 626, endPoint y: 488, distance: 20.8
click at [626, 488] on input "**********" at bounding box center [727, 490] width 850 height 27
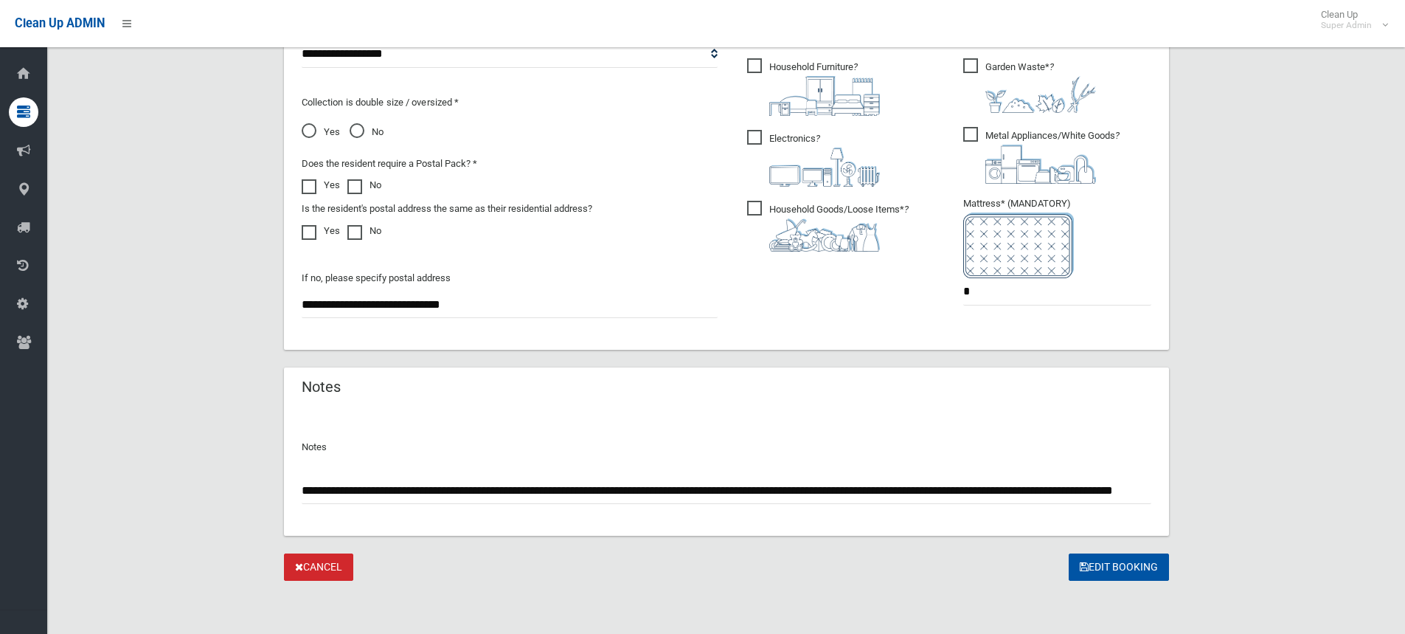
click at [1115, 490] on input "**********" at bounding box center [727, 490] width 850 height 27
drag, startPoint x: 625, startPoint y: 488, endPoint x: 609, endPoint y: 488, distance: 16.2
click at [609, 488] on input "**********" at bounding box center [727, 490] width 850 height 27
click at [852, 488] on input "**********" at bounding box center [727, 490] width 850 height 27
click at [876, 485] on input "**********" at bounding box center [727, 490] width 850 height 27
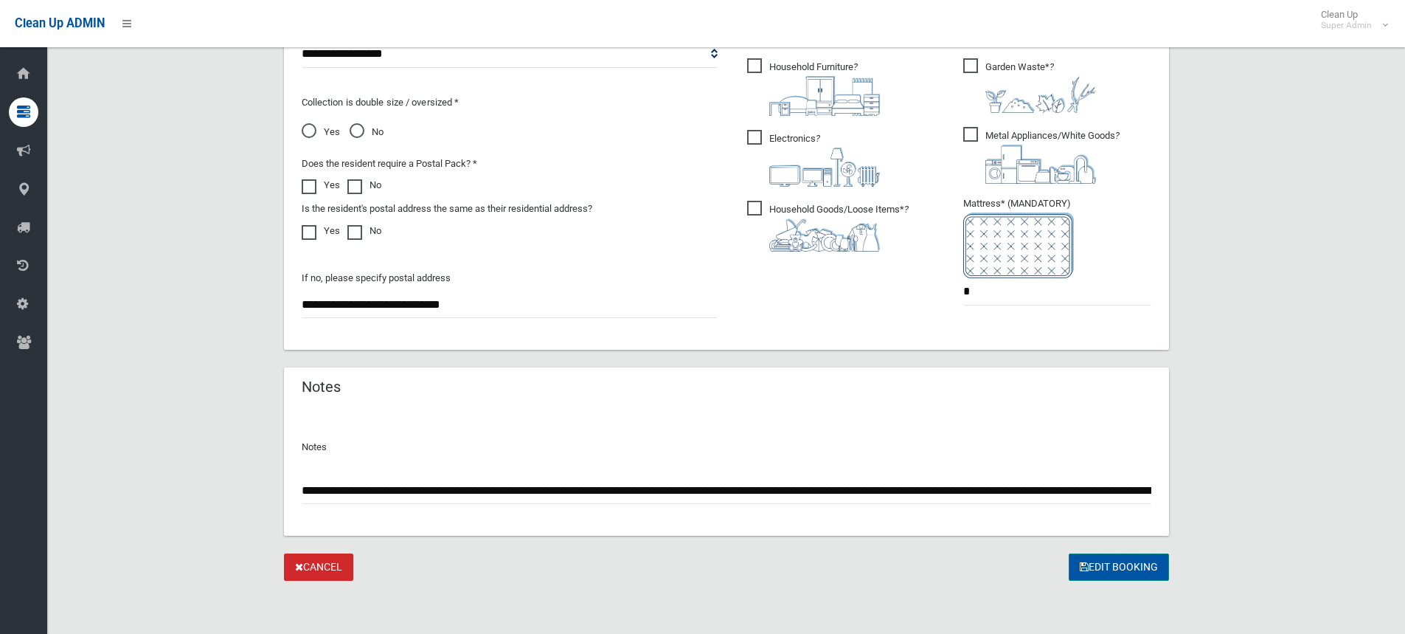
type input "**********"
click at [1101, 562] on button "Edit Booking" at bounding box center [1119, 566] width 100 height 27
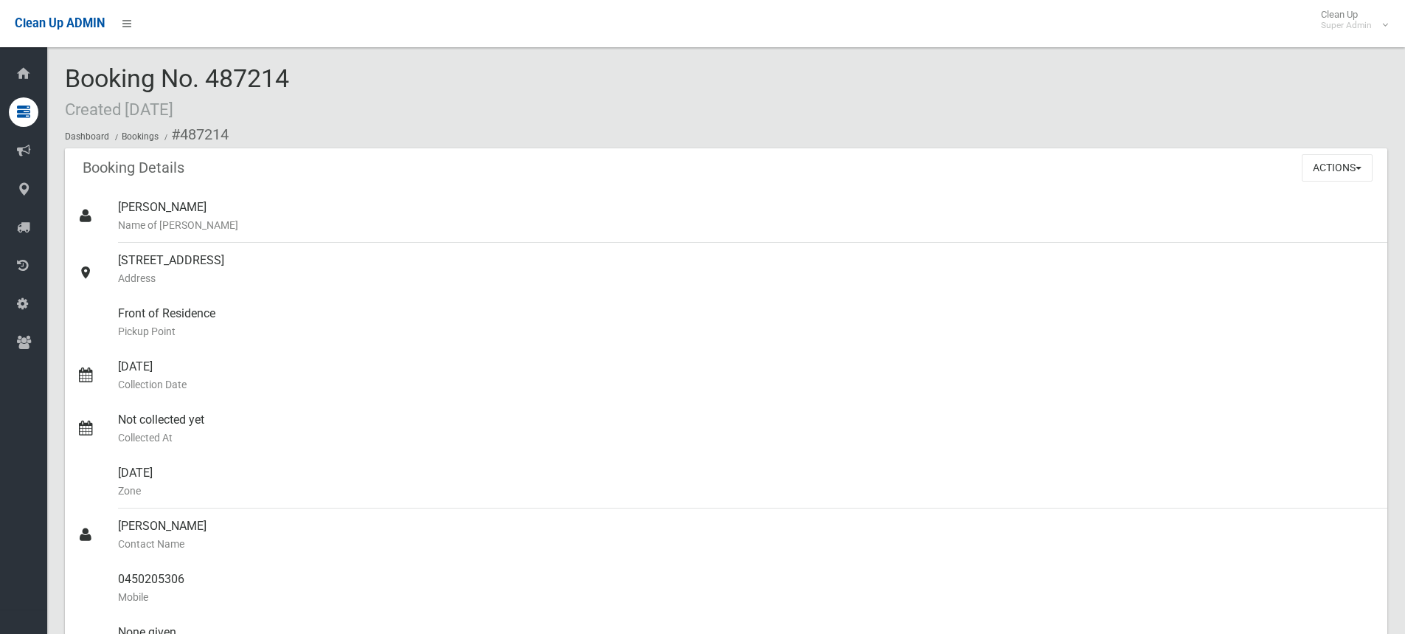
click at [425, 80] on div "Booking No. 487214 Created [DATE] Dashboard Bookings #487214" at bounding box center [726, 106] width 1323 height 83
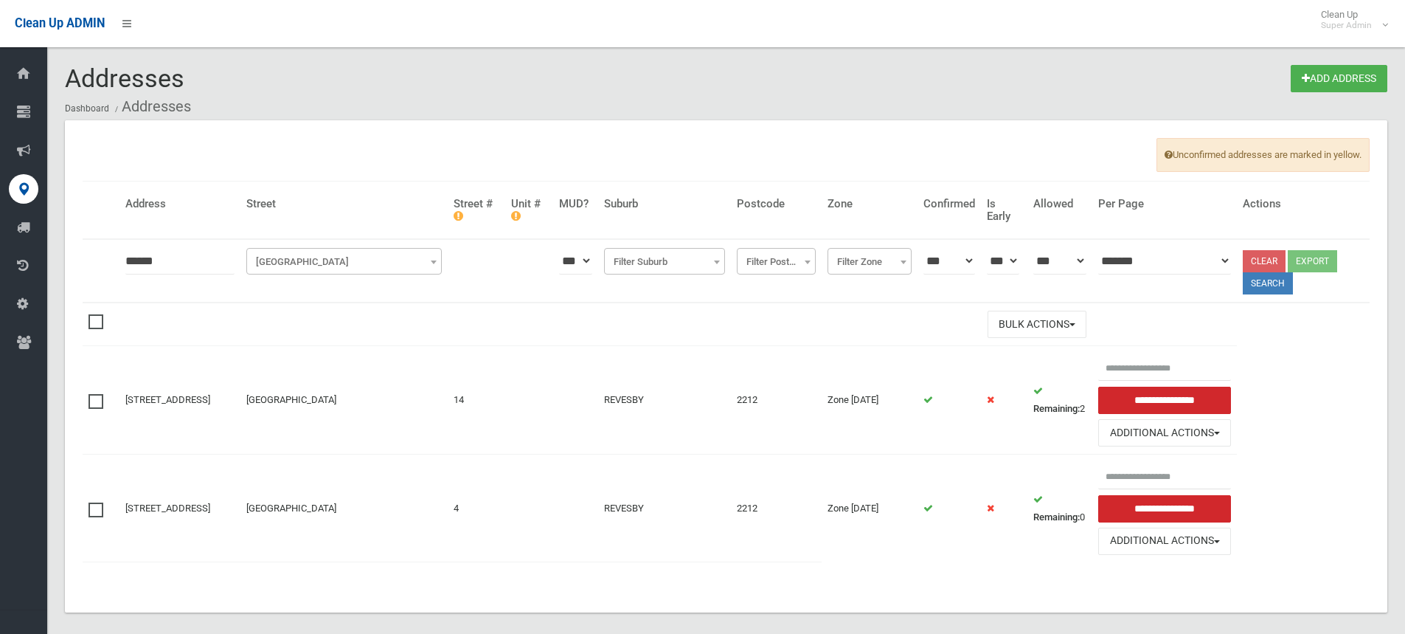
scroll to position [18, 0]
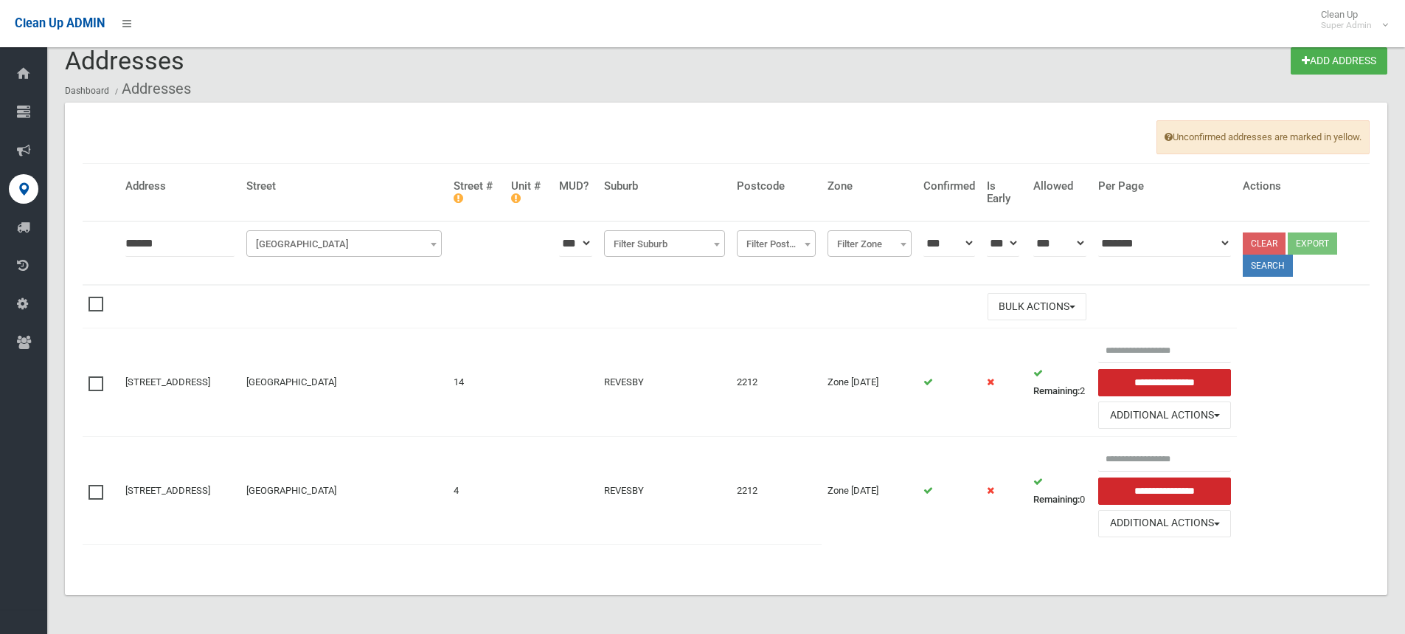
click at [822, 558] on table "**********" at bounding box center [726, 361] width 1287 height 395
